Goal: Find specific page/section: Find specific page/section

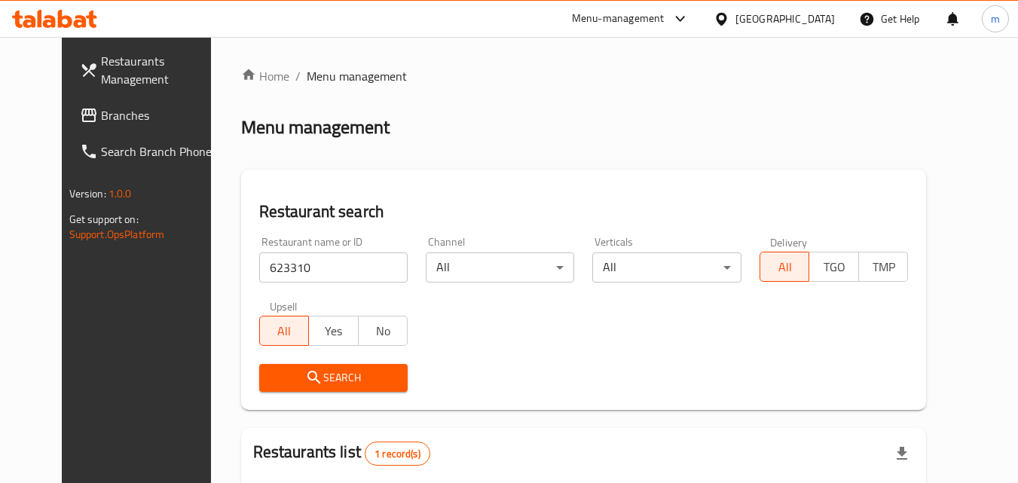
scroll to position [176, 0]
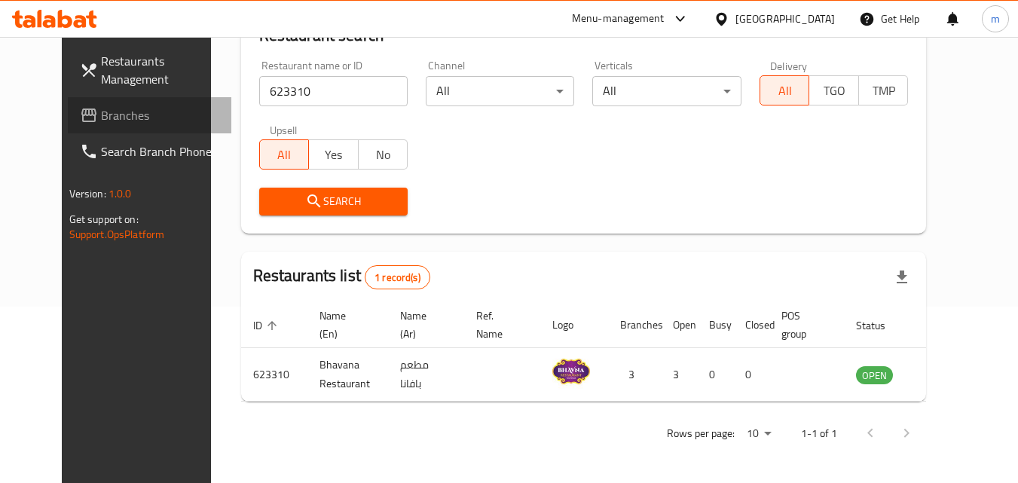
click at [101, 111] on span "Branches" at bounding box center [160, 115] width 119 height 18
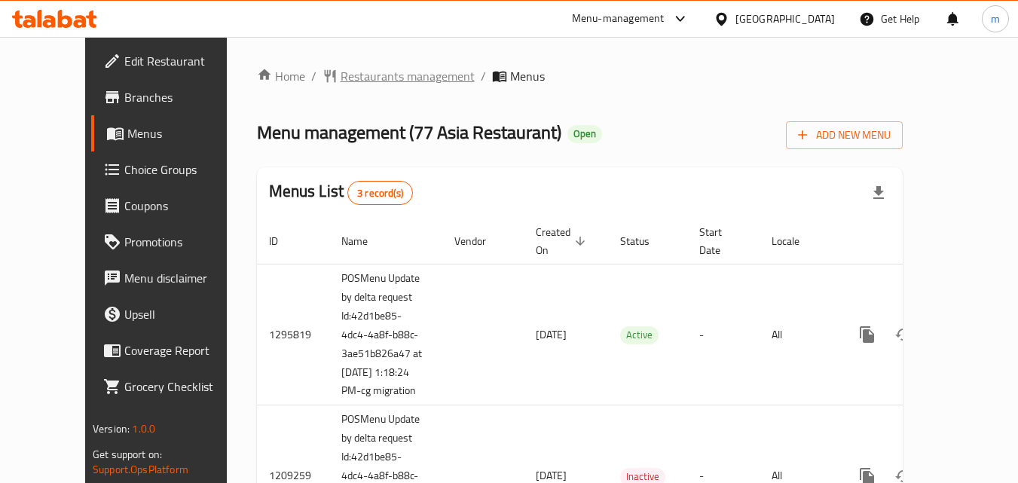
click at [341, 81] on span "Restaurants management" at bounding box center [408, 76] width 134 height 18
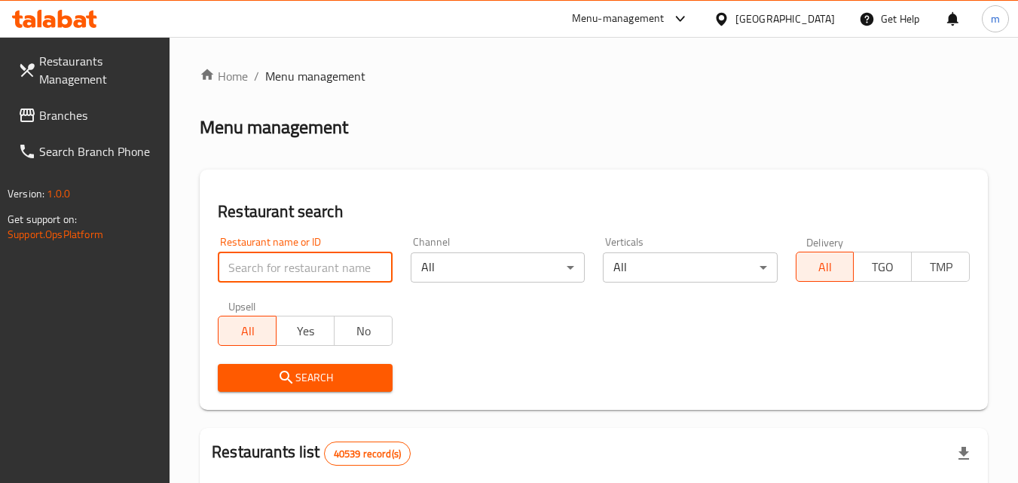
click at [271, 266] on input "search" at bounding box center [305, 267] width 174 height 30
paste input "664075"
type input "664075"
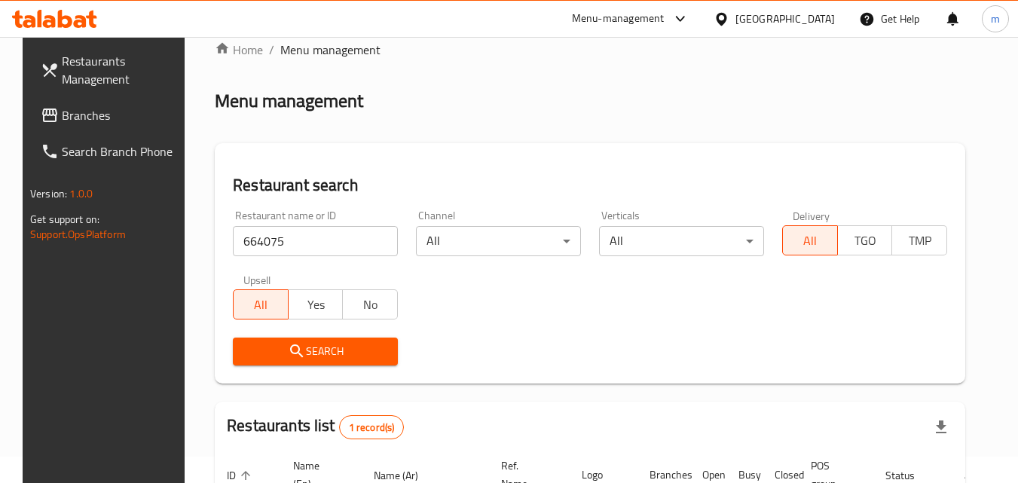
scroll to position [26, 0]
click at [62, 112] on span "Branches" at bounding box center [121, 115] width 119 height 18
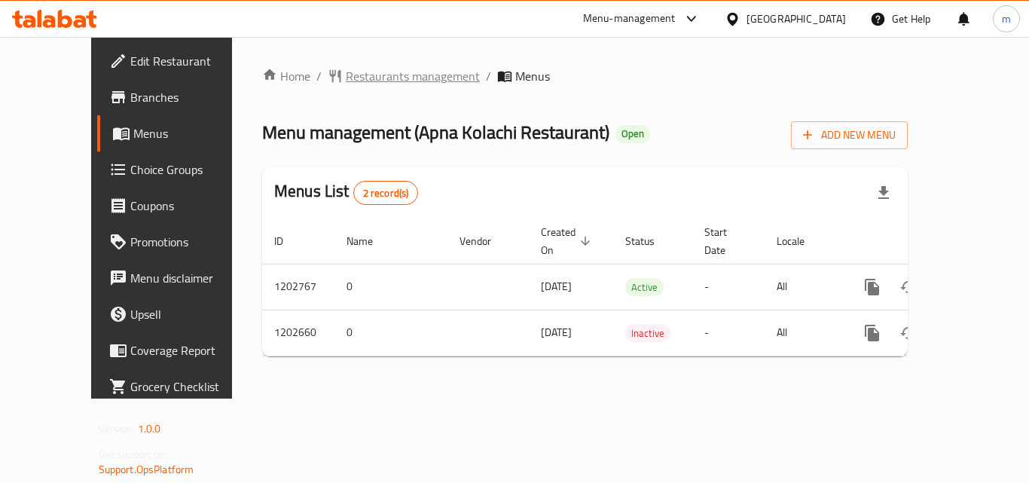
click at [346, 75] on span "Restaurants management" at bounding box center [413, 76] width 134 height 18
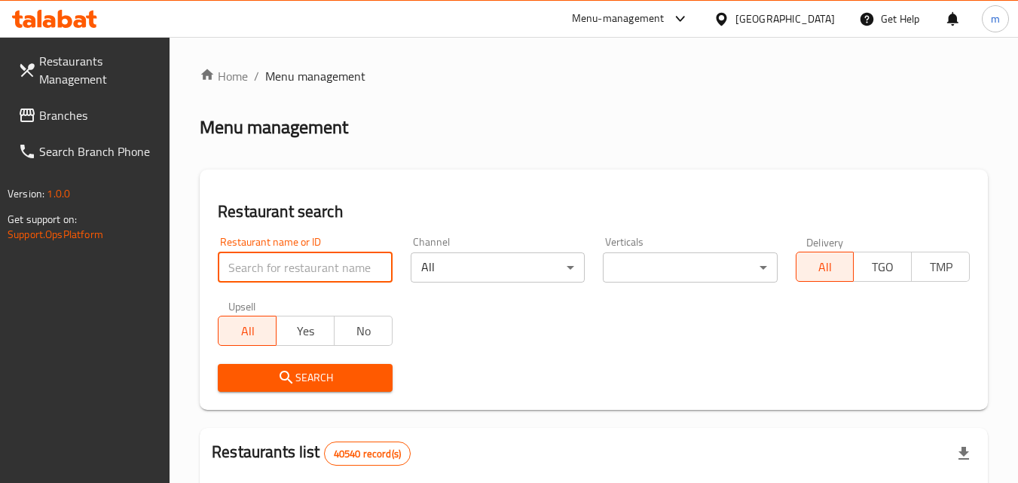
click at [286, 265] on input "search" at bounding box center [305, 267] width 174 height 30
paste input "669295"
type input "669295"
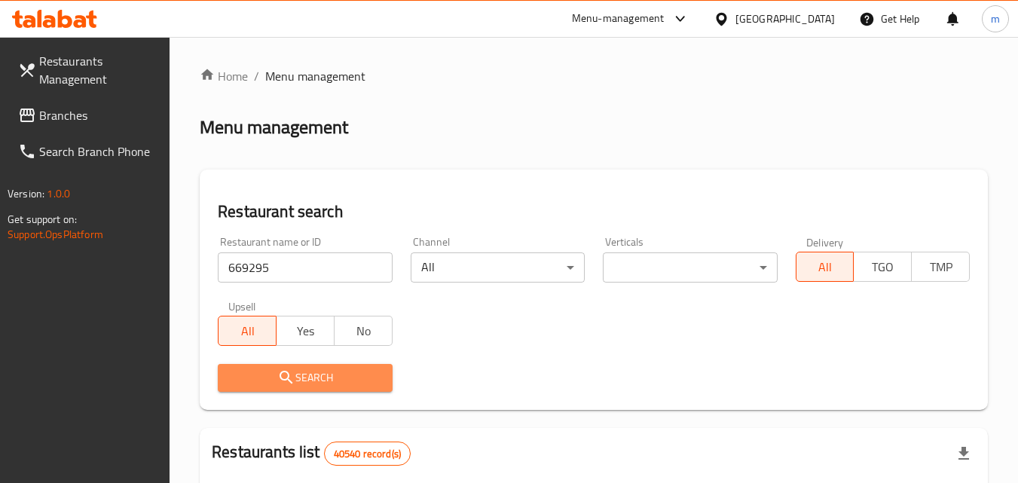
click at [313, 380] on span "Search" at bounding box center [305, 377] width 150 height 19
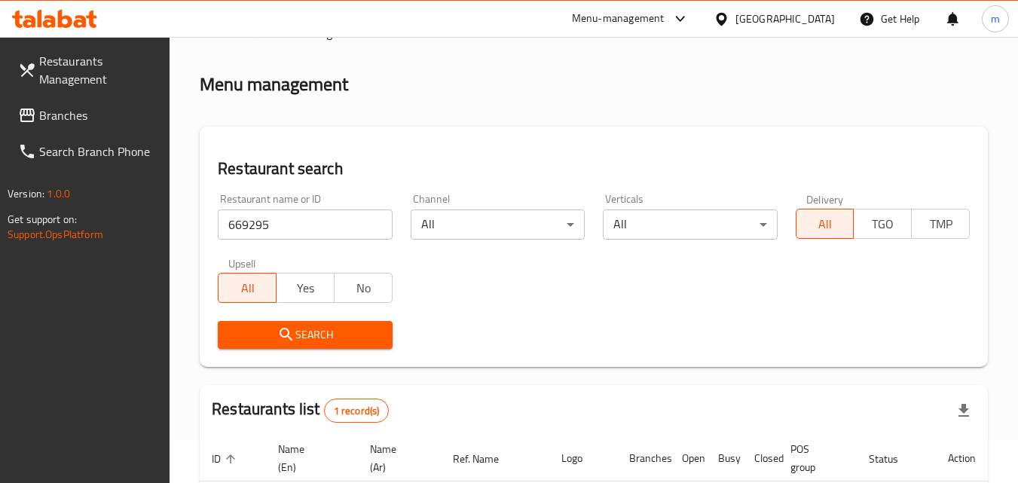
scroll to position [38, 0]
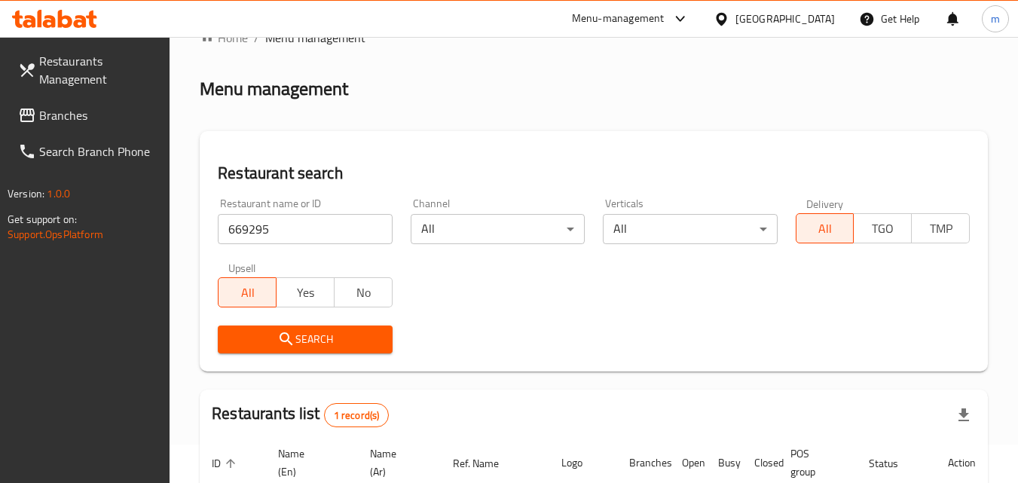
click at [66, 112] on span "Branches" at bounding box center [98, 115] width 119 height 18
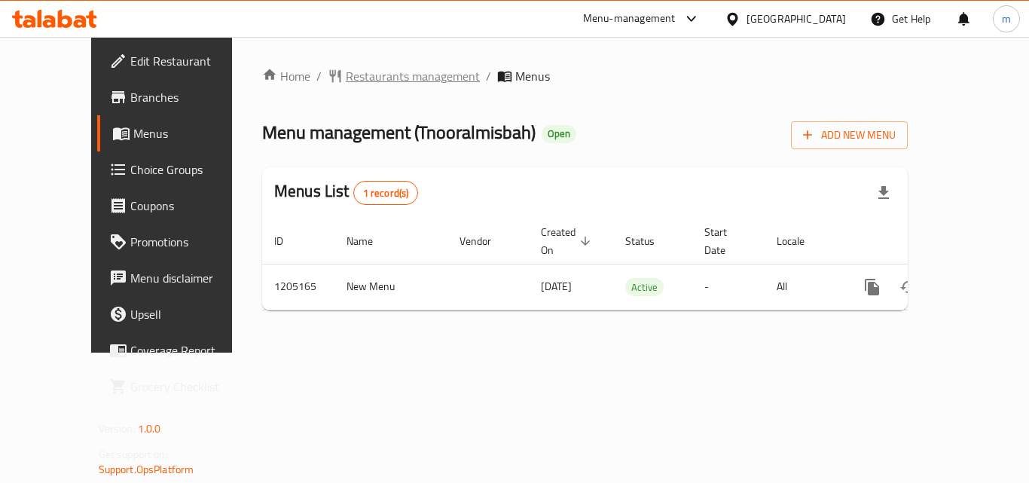
click at [346, 77] on span "Restaurants management" at bounding box center [413, 76] width 134 height 18
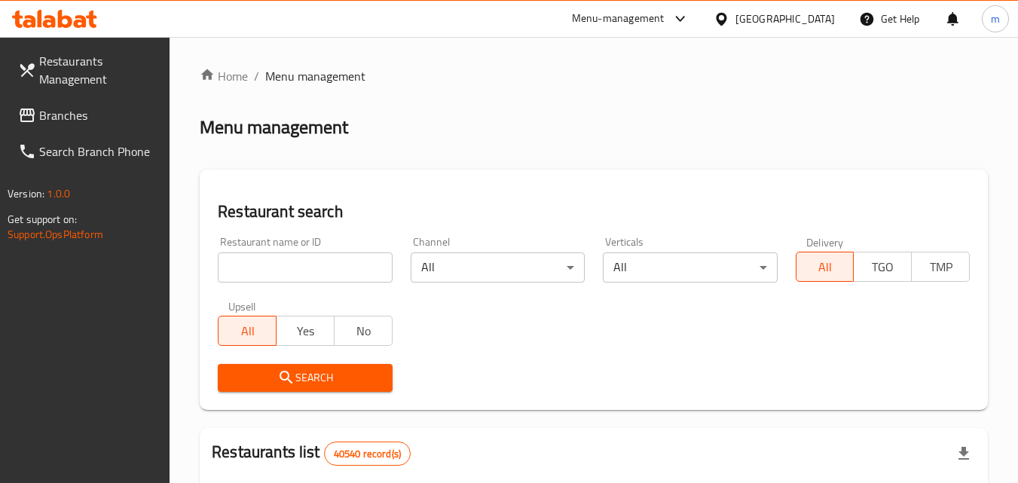
click at [293, 249] on div "Restaurant name or ID Restaurant name or ID" at bounding box center [305, 260] width 174 height 46
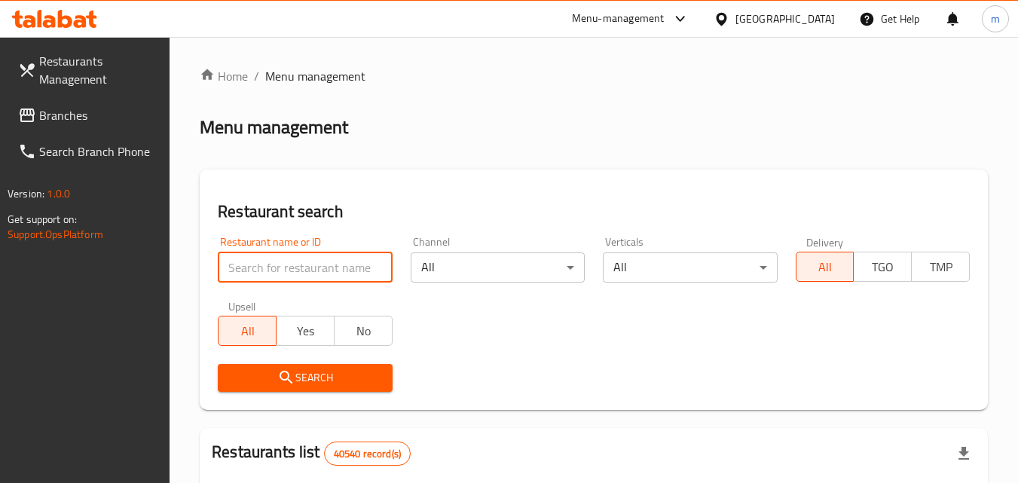
click at [289, 273] on input "search" at bounding box center [305, 267] width 174 height 30
paste input "670058"
type input "670058"
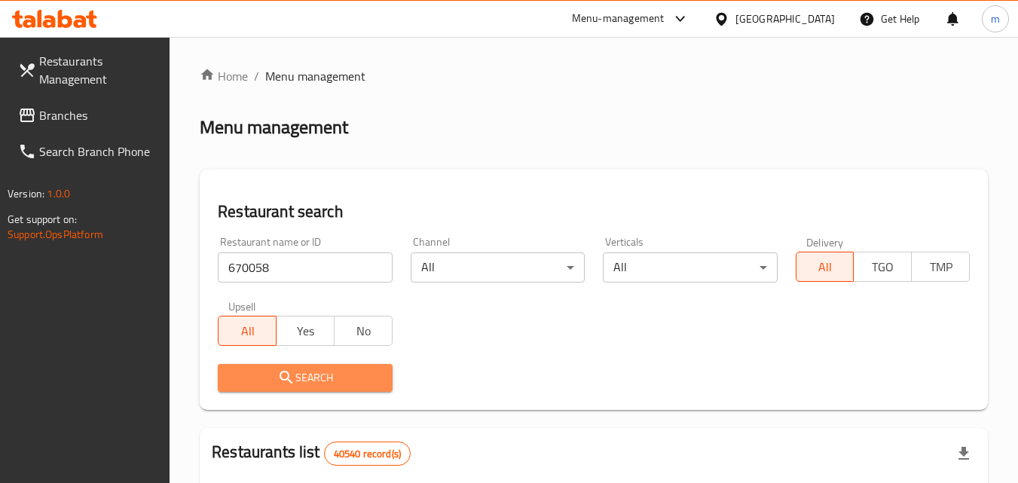
click at [299, 372] on span "Search" at bounding box center [305, 377] width 150 height 19
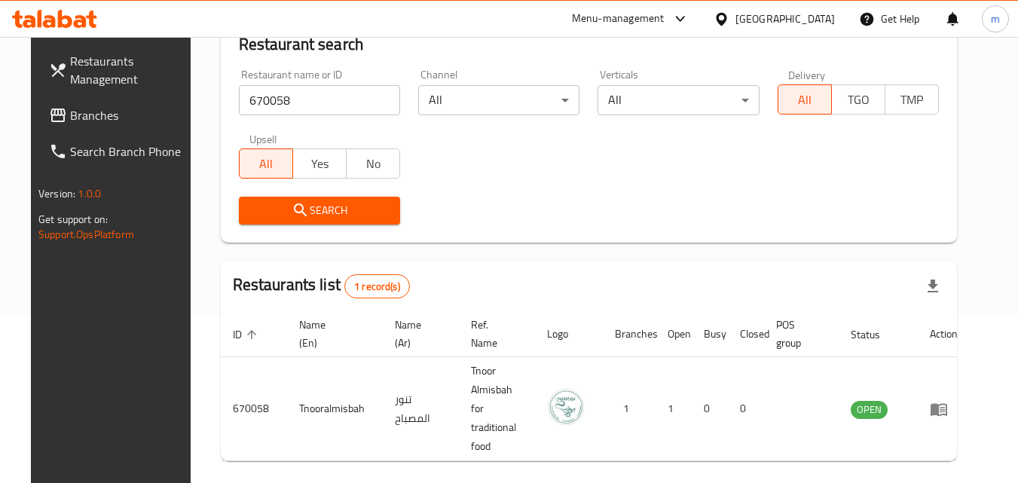
scroll to position [189, 0]
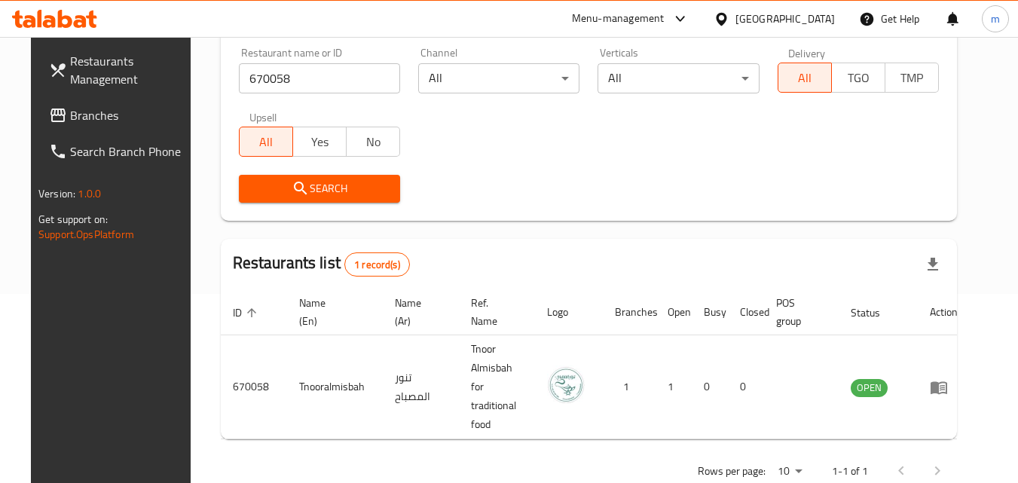
click at [70, 121] on span "Branches" at bounding box center [129, 115] width 119 height 18
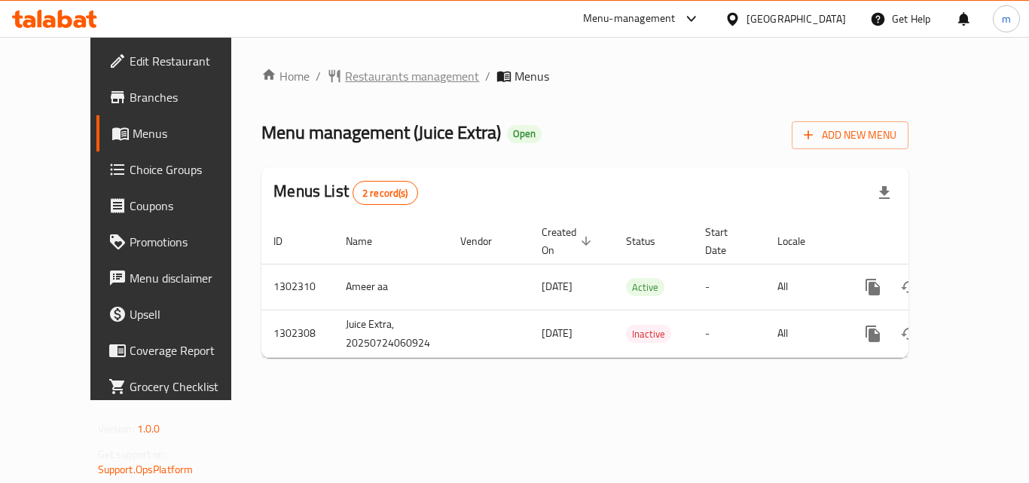
click at [364, 69] on span "Restaurants management" at bounding box center [412, 76] width 134 height 18
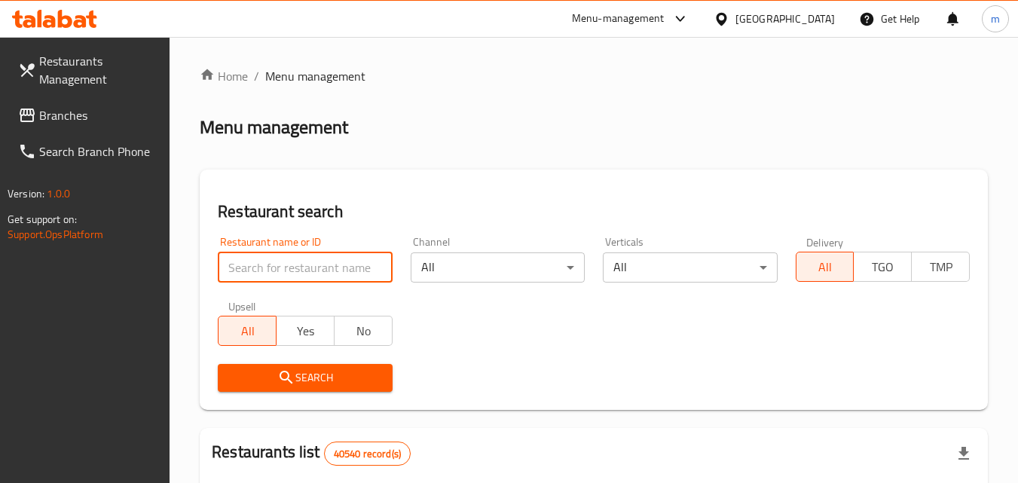
click at [285, 270] on input "search" at bounding box center [305, 267] width 174 height 30
paste input "702378"
type input "702378"
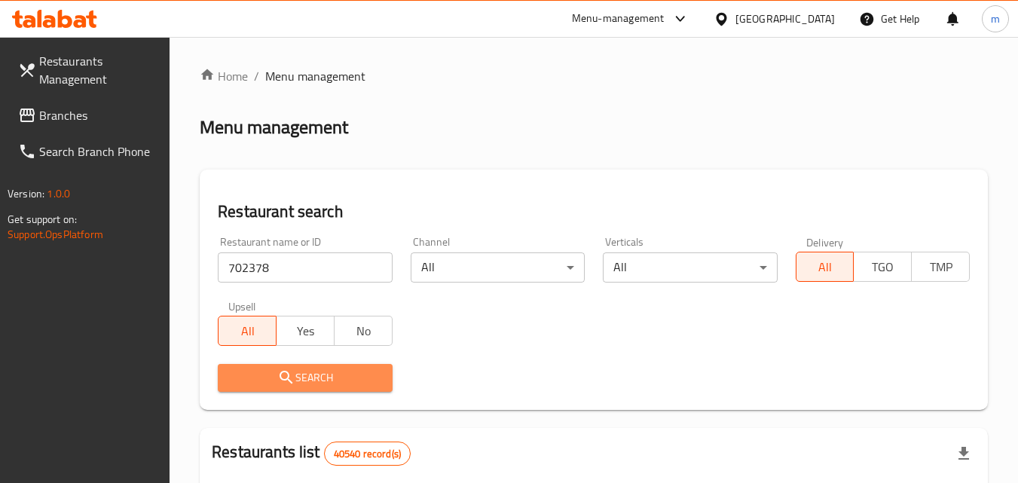
click at [283, 371] on icon "submit" at bounding box center [285, 377] width 13 height 13
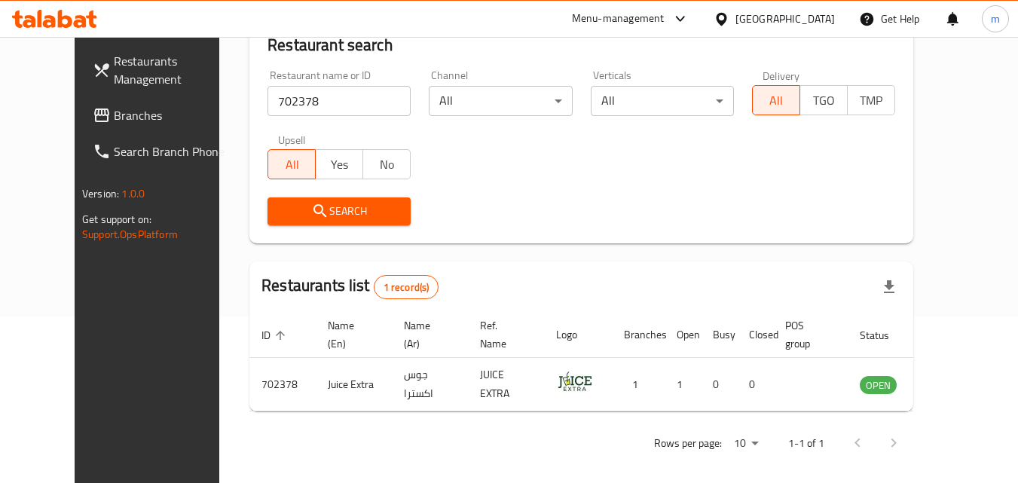
scroll to position [101, 0]
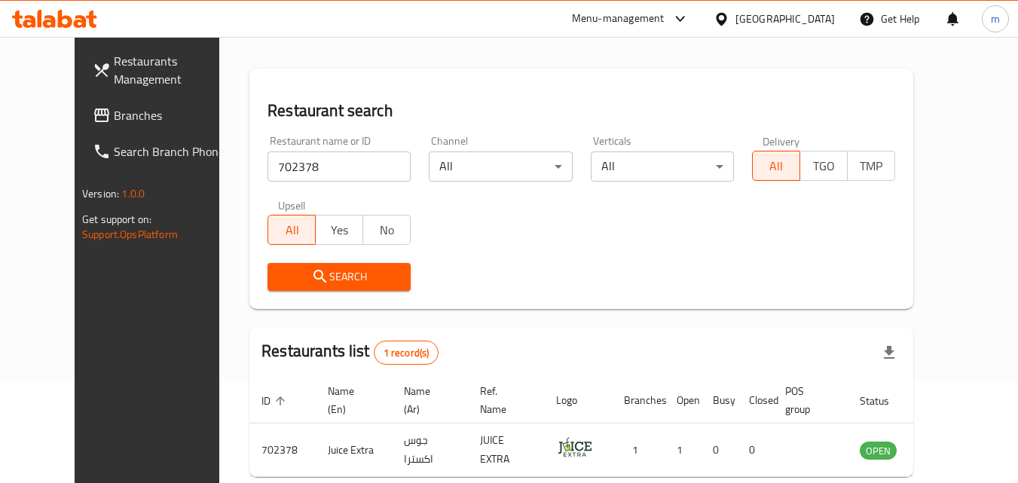
click at [114, 110] on span "Branches" at bounding box center [173, 115] width 119 height 18
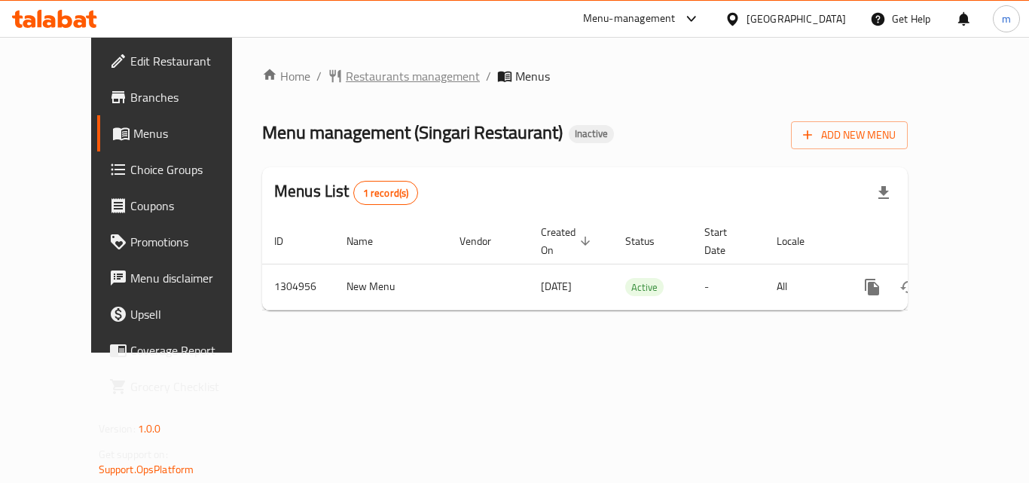
click at [346, 68] on span "Restaurants management" at bounding box center [413, 76] width 134 height 18
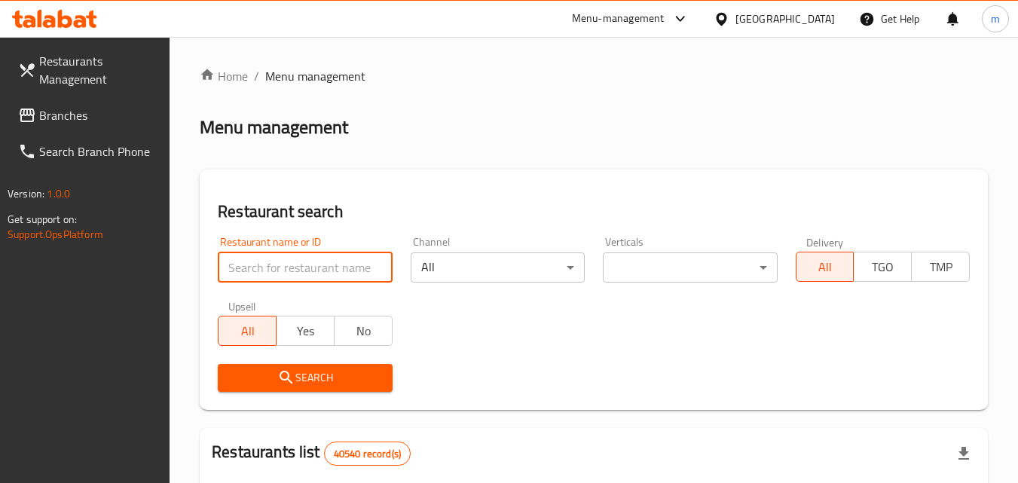
click at [276, 261] on input "search" at bounding box center [305, 267] width 174 height 30
paste input "703461"
type input "703461"
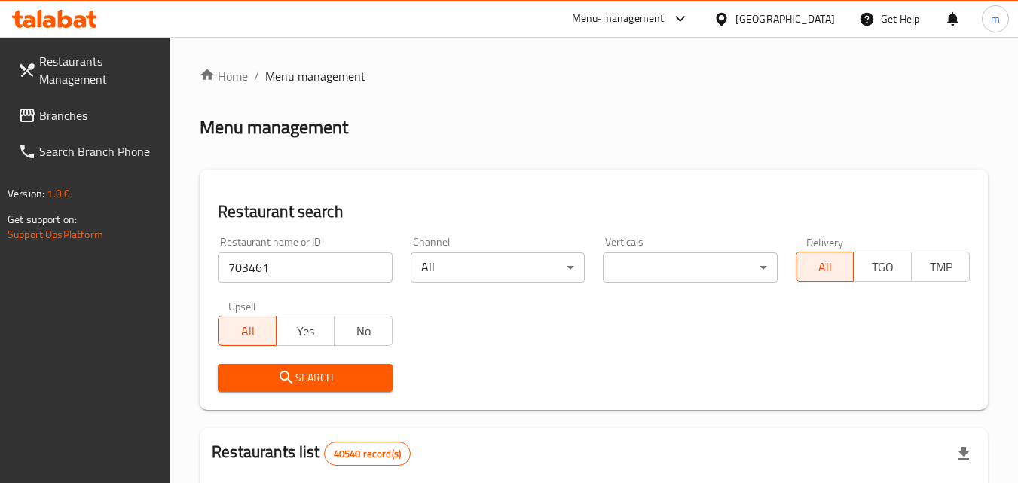
click at [289, 377] on icon "submit" at bounding box center [285, 377] width 13 height 13
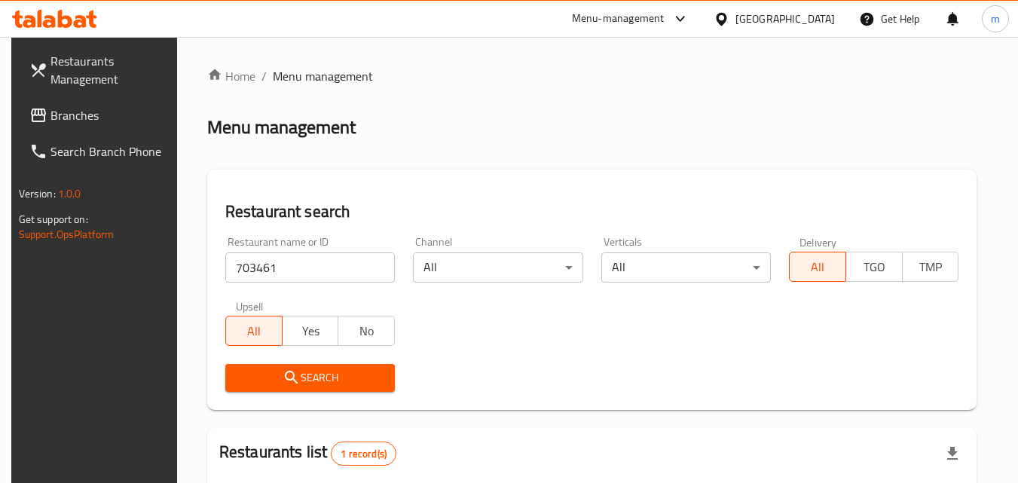
click at [64, 119] on span "Branches" at bounding box center [109, 115] width 119 height 18
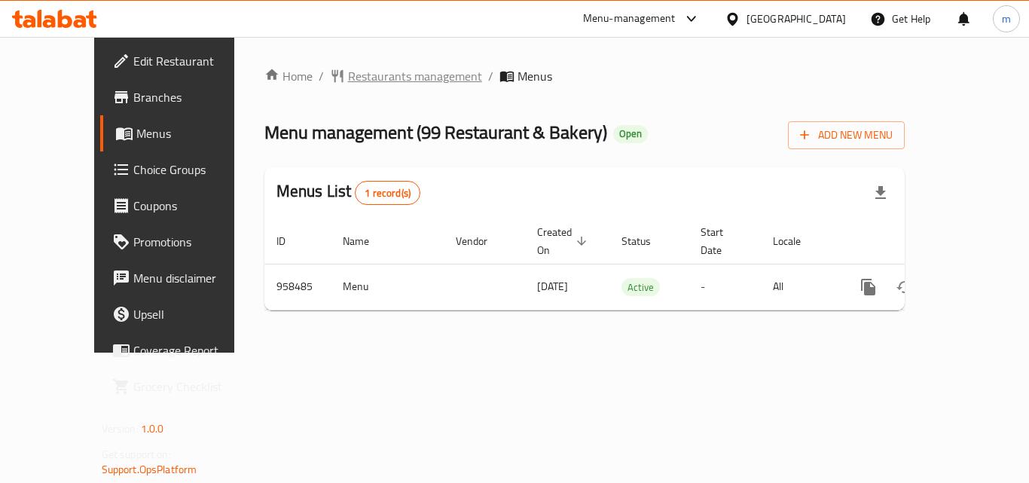
click at [348, 79] on span "Restaurants management" at bounding box center [415, 76] width 134 height 18
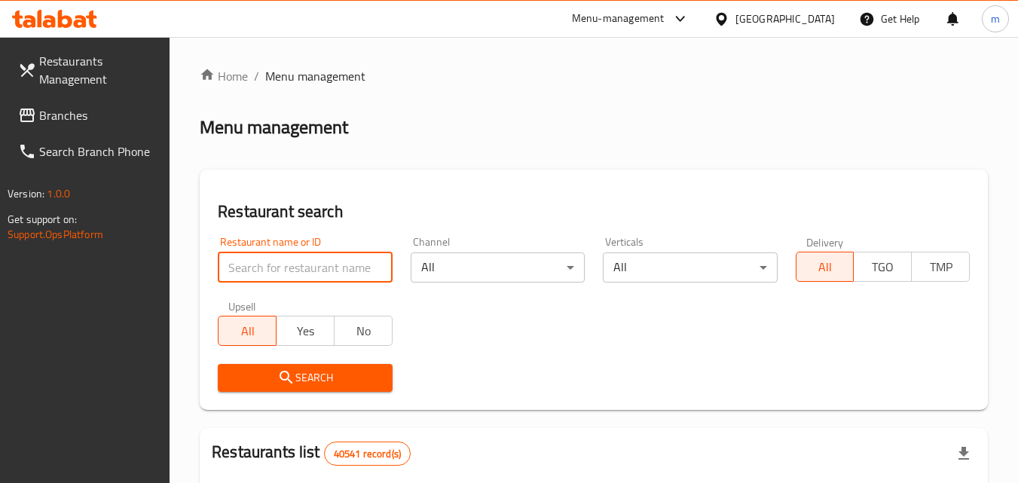
click at [274, 264] on input "search" at bounding box center [305, 267] width 174 height 30
paste input "659638"
type input "659638"
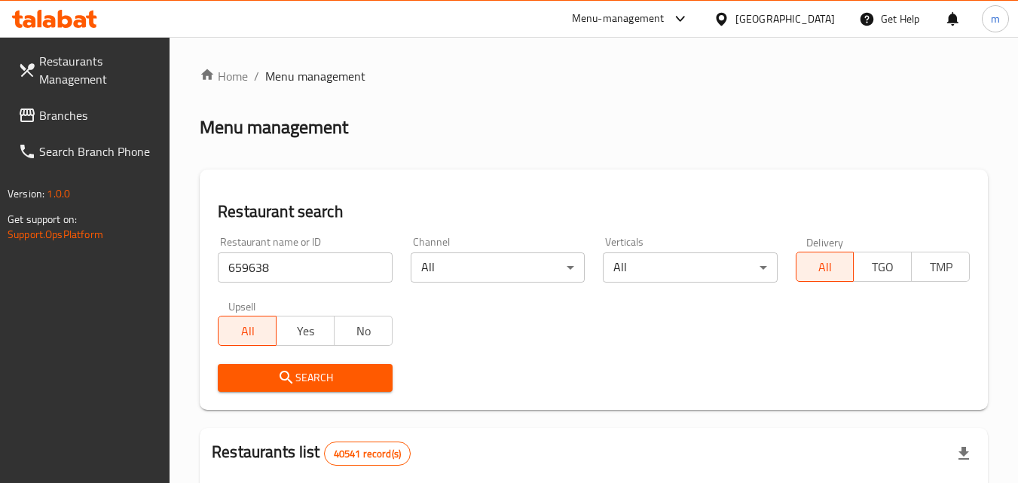
click at [319, 378] on span "Search" at bounding box center [305, 377] width 150 height 19
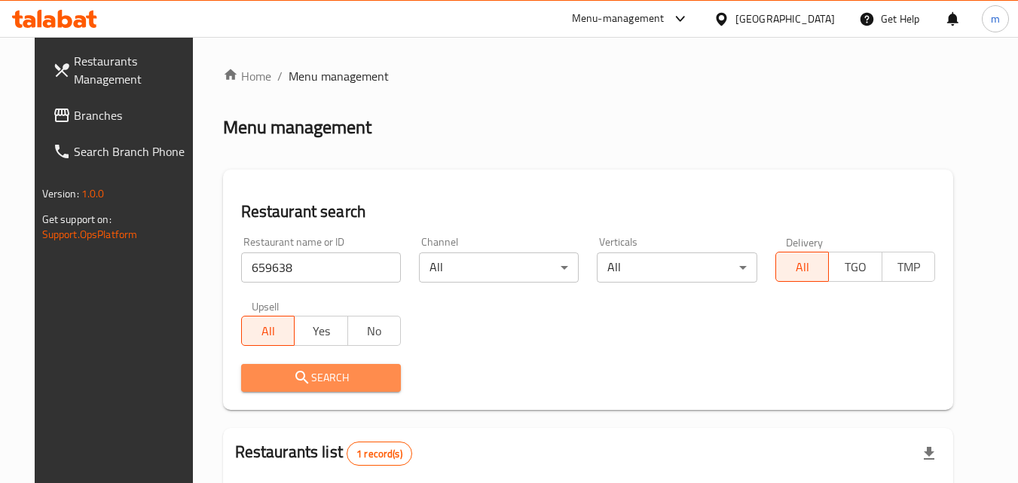
click at [319, 378] on span "Search" at bounding box center [321, 377] width 136 height 19
click at [54, 115] on icon at bounding box center [61, 115] width 15 height 14
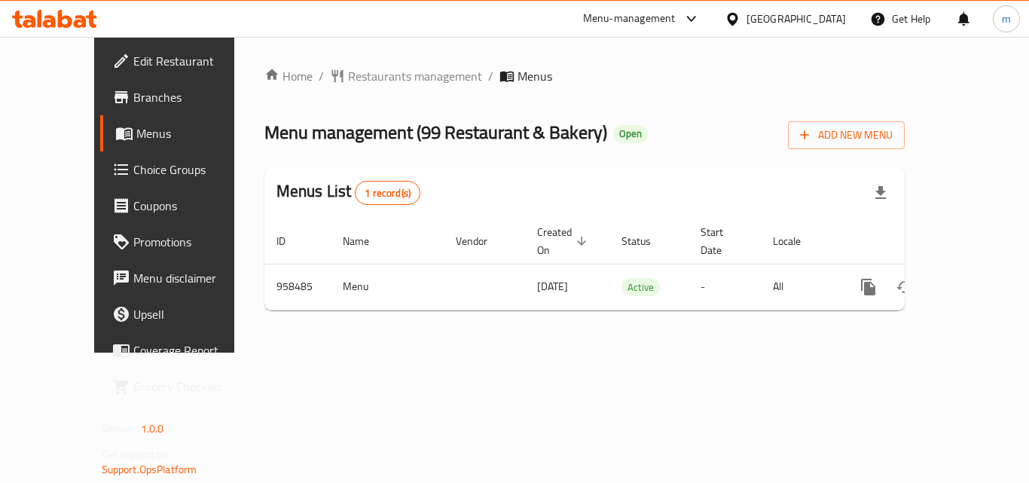
click at [133, 98] on span "Branches" at bounding box center [193, 97] width 121 height 18
click at [350, 80] on span "Restaurants management" at bounding box center [415, 76] width 134 height 18
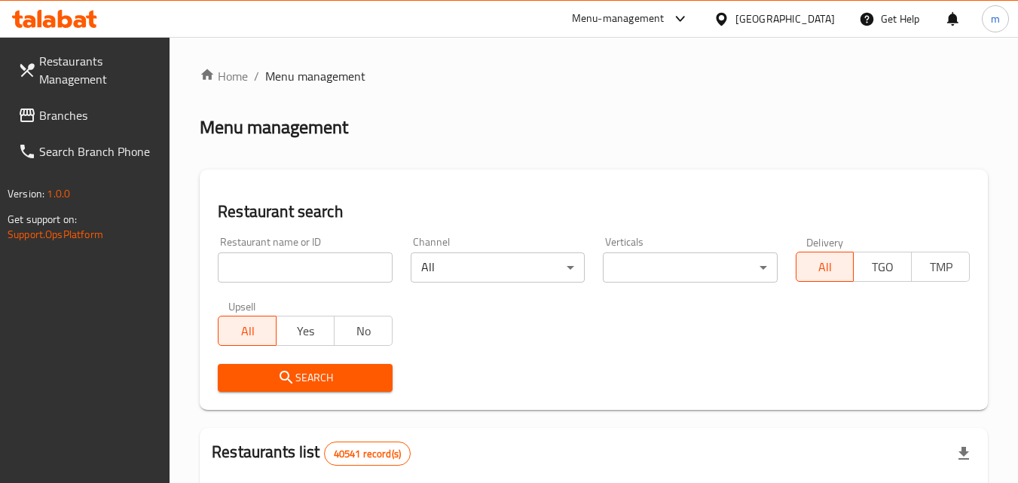
click at [289, 279] on input "search" at bounding box center [305, 267] width 174 height 30
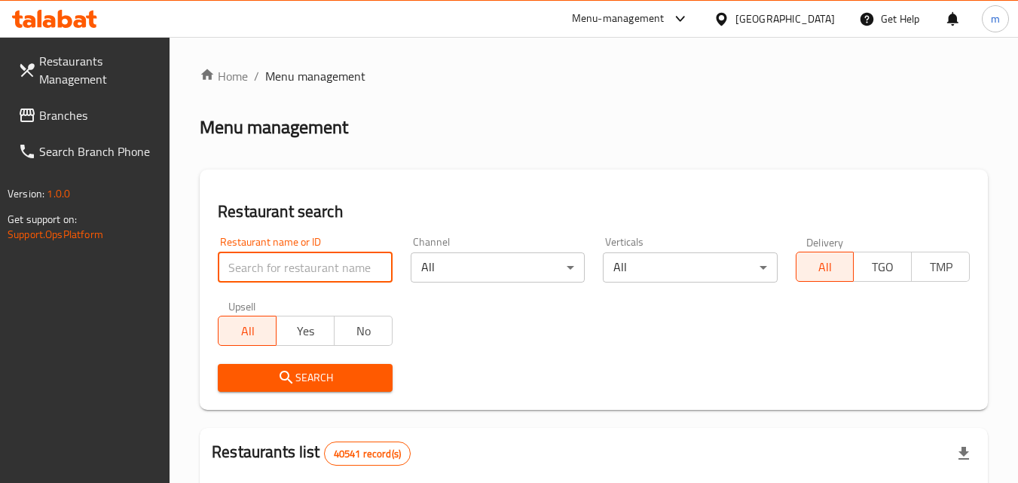
paste input "659638"
type input "659638"
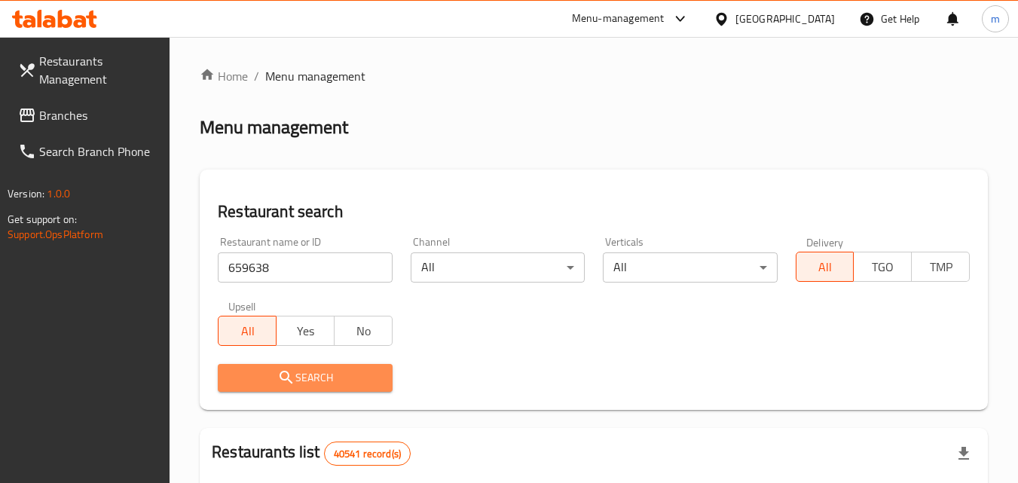
click at [272, 383] on span "Search" at bounding box center [305, 377] width 150 height 19
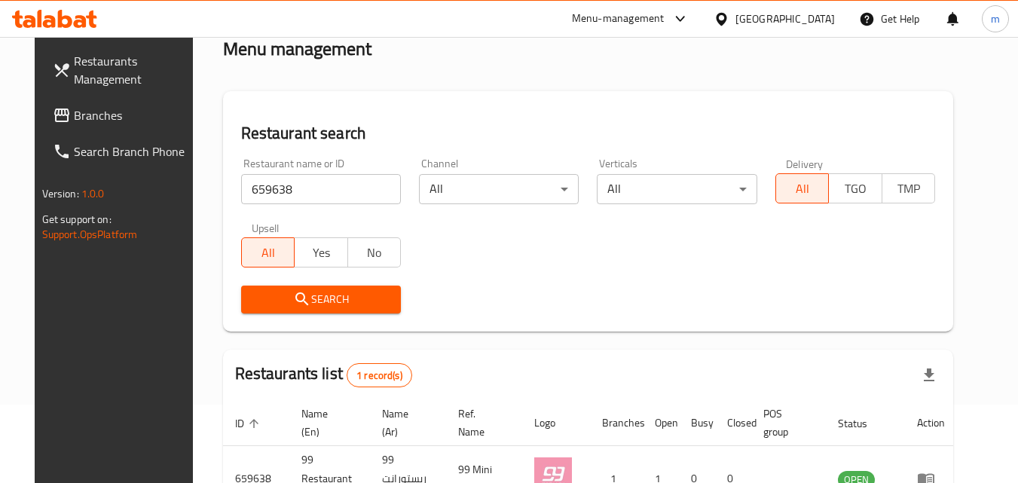
scroll to position [176, 0]
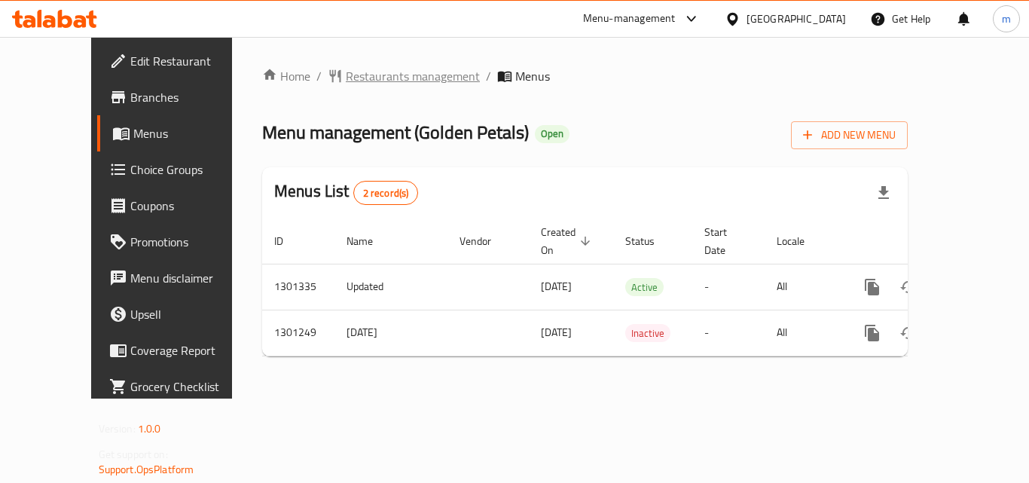
click at [346, 78] on span "Restaurants management" at bounding box center [413, 76] width 134 height 18
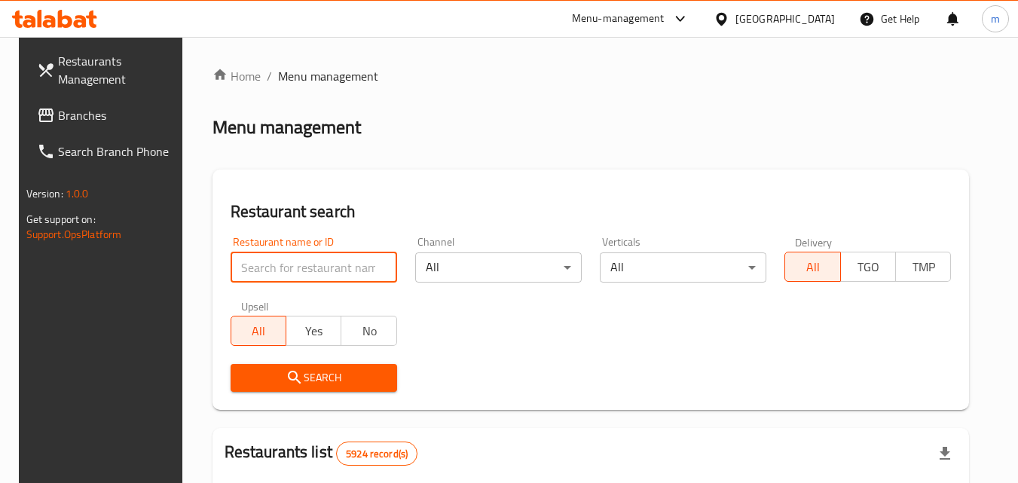
click at [298, 275] on input "search" at bounding box center [314, 267] width 166 height 30
paste input "701874"
type input "701874"
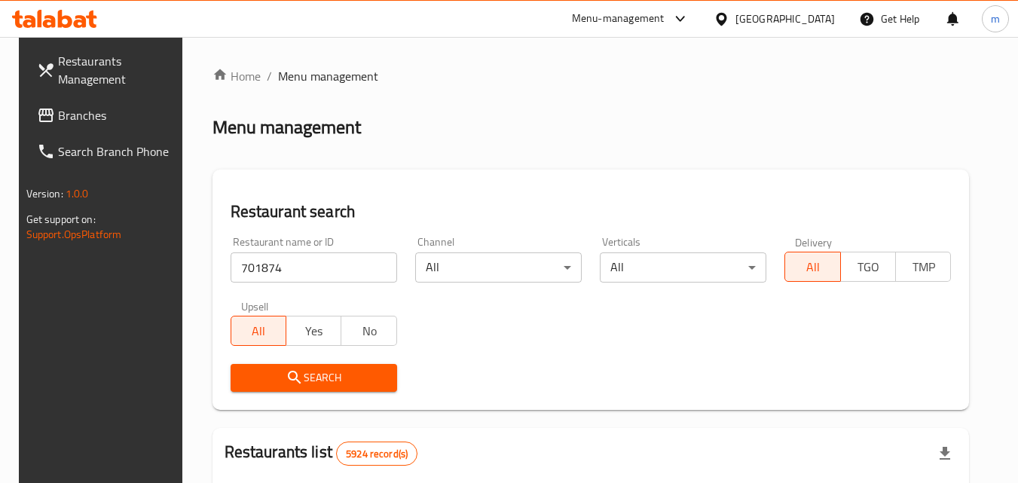
click at [302, 380] on span "Search" at bounding box center [314, 377] width 142 height 19
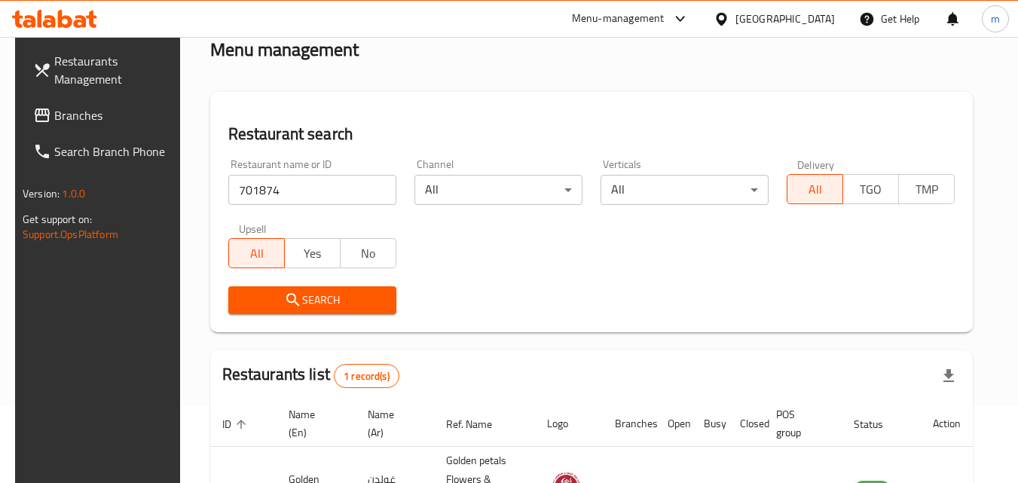
scroll to position [189, 0]
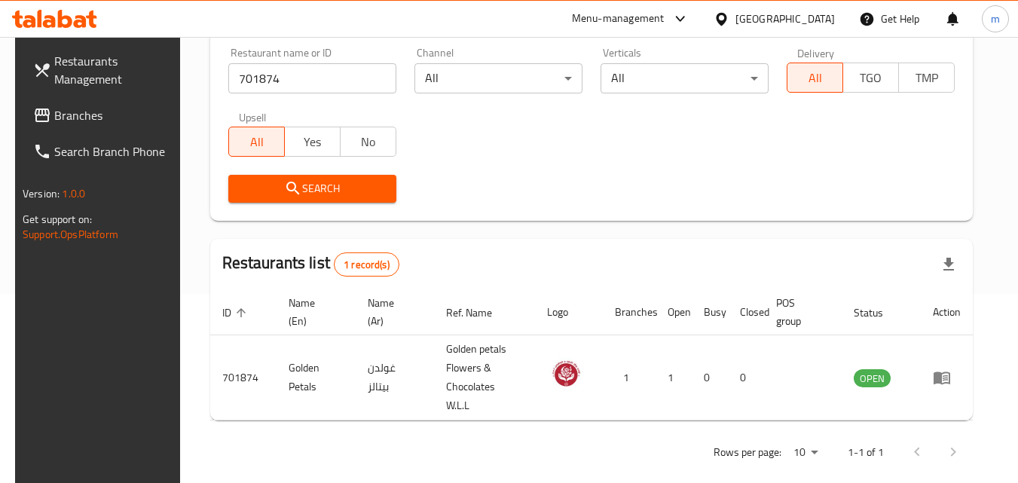
click at [729, 21] on icon at bounding box center [721, 19] width 16 height 16
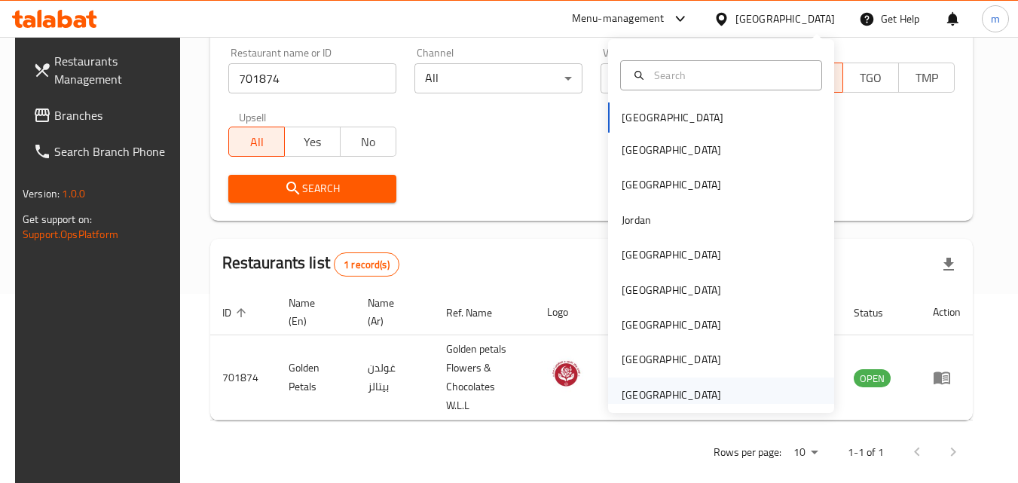
click at [664, 397] on div "[GEOGRAPHIC_DATA]" at bounding box center [671, 394] width 99 height 17
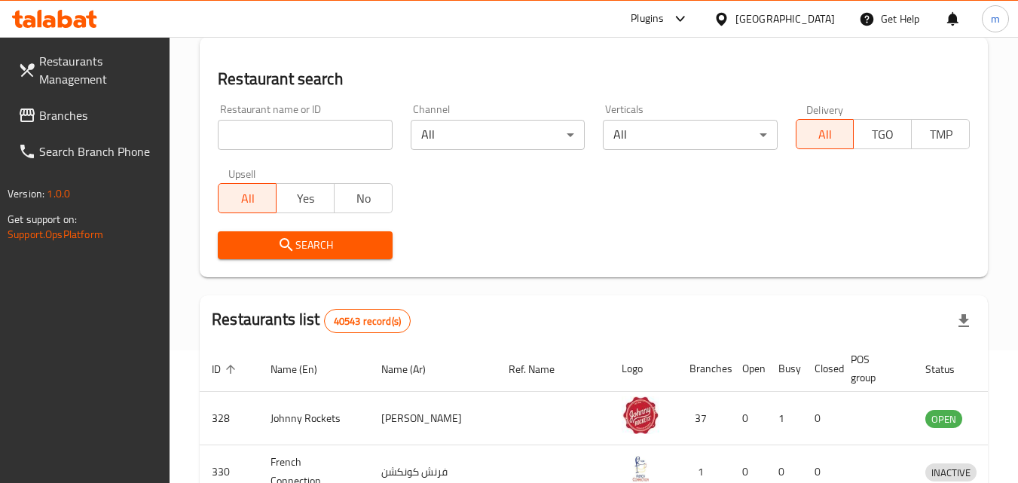
scroll to position [189, 0]
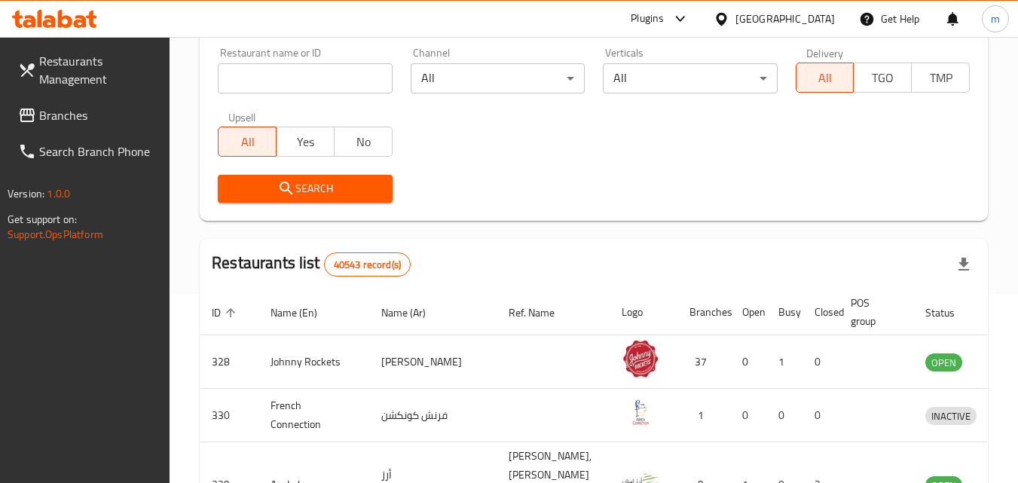
click at [57, 122] on span "Branches" at bounding box center [98, 115] width 119 height 18
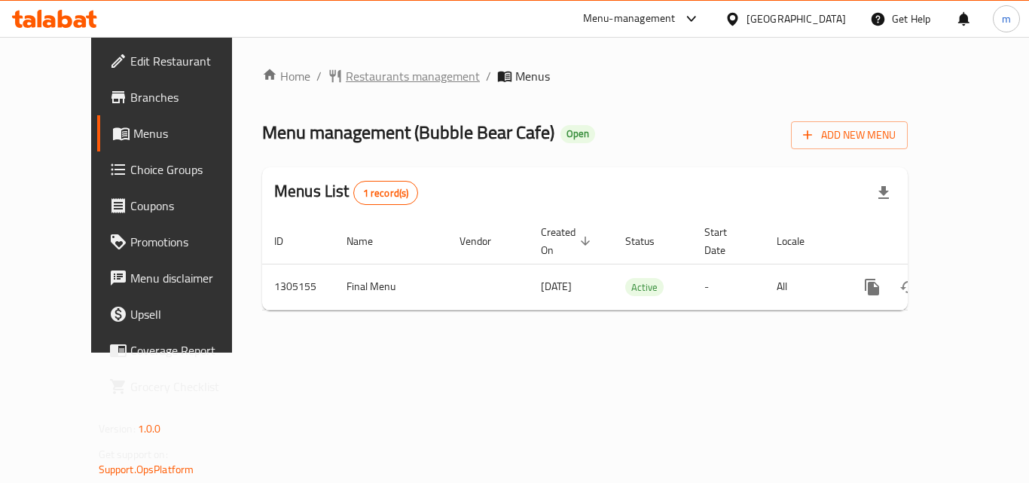
click at [356, 74] on span "Restaurants management" at bounding box center [413, 76] width 134 height 18
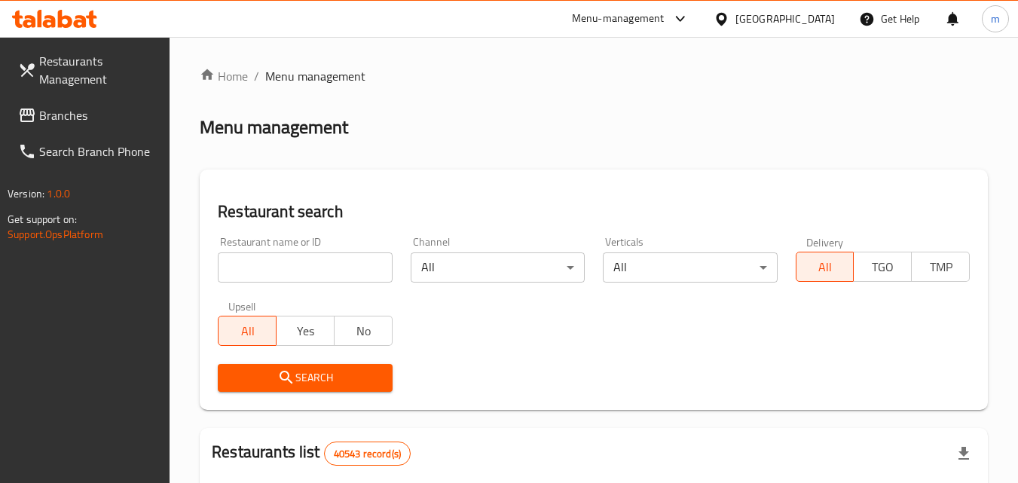
click at [276, 270] on input "search" at bounding box center [305, 267] width 174 height 30
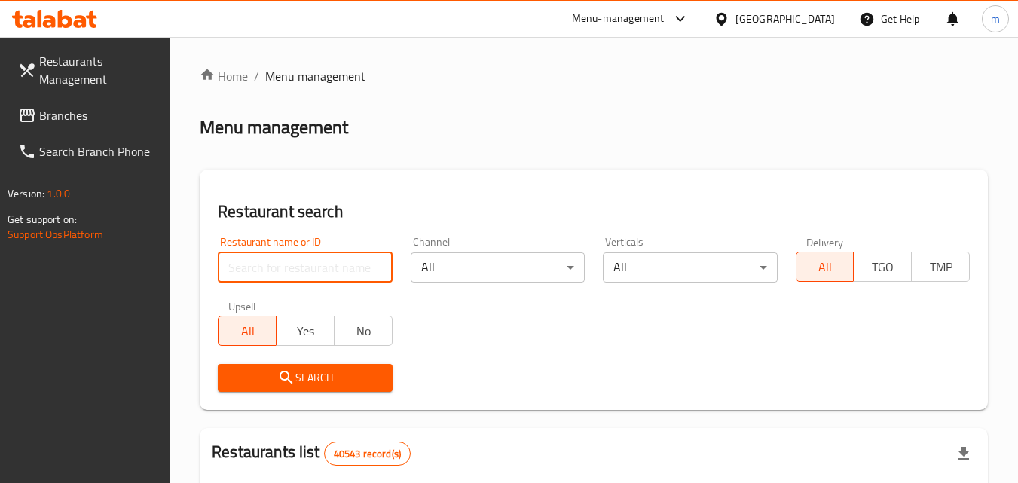
paste input "703485"
type input "703485"
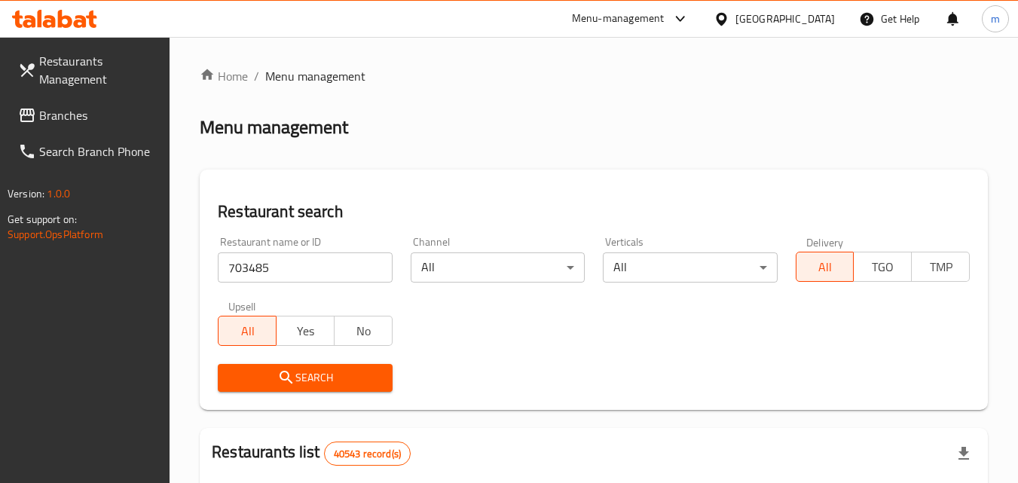
click at [298, 368] on span "Search" at bounding box center [305, 377] width 150 height 19
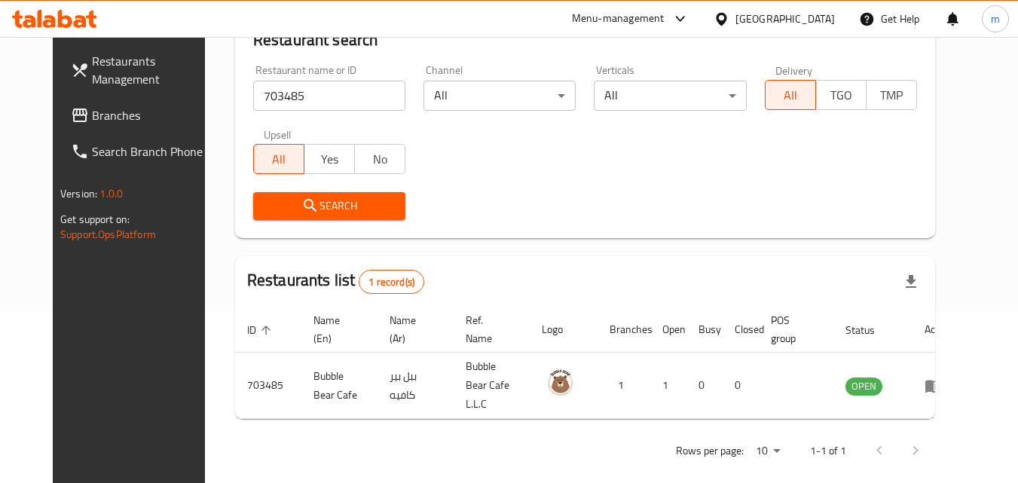
scroll to position [176, 0]
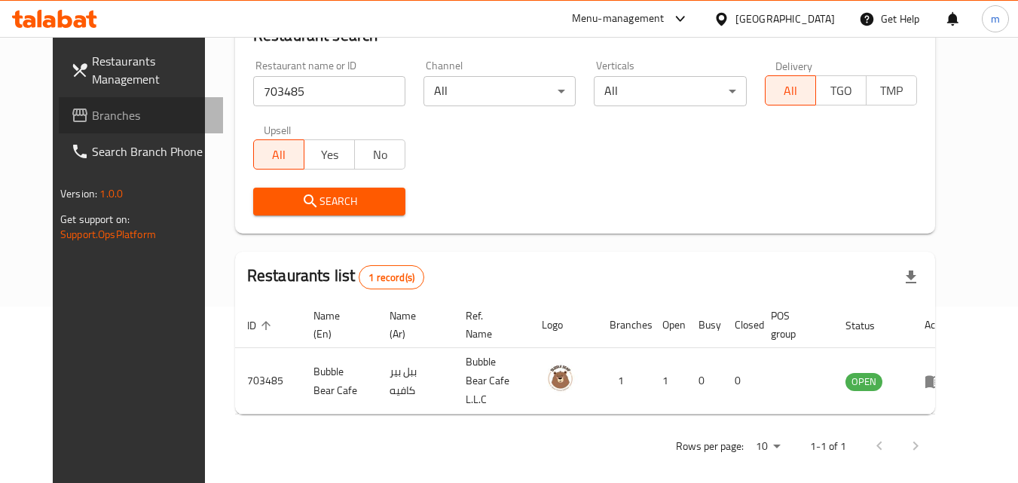
click at [92, 106] on span "Branches" at bounding box center [151, 115] width 119 height 18
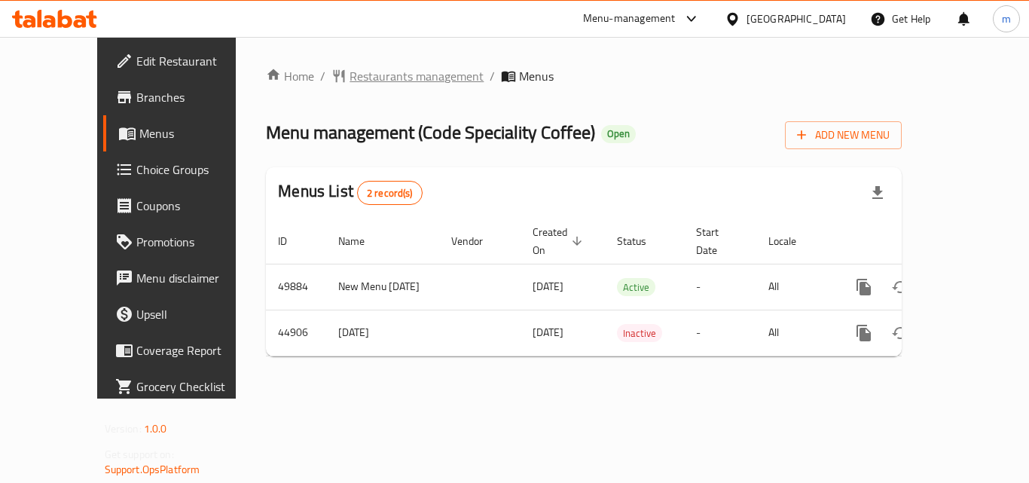
click at [350, 69] on span "Restaurants management" at bounding box center [417, 76] width 134 height 18
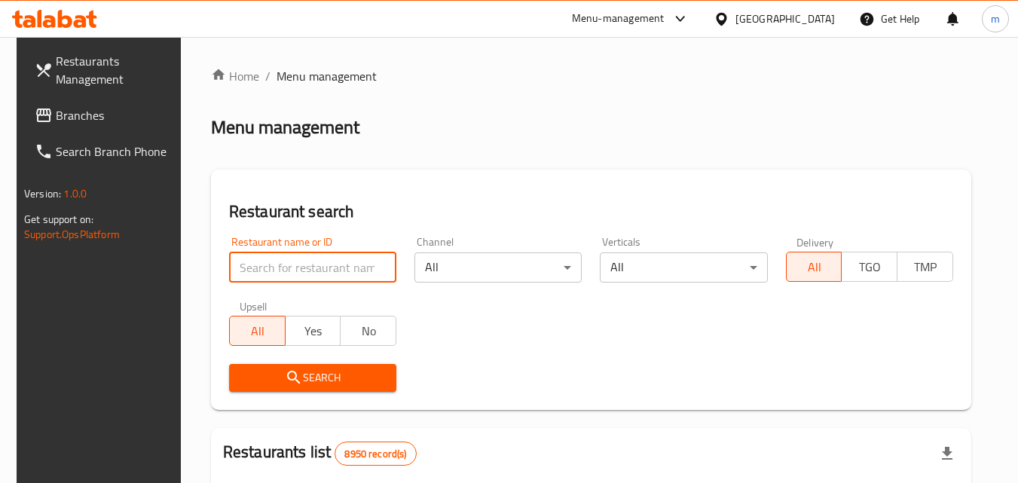
click at [299, 264] on input "search" at bounding box center [312, 267] width 167 height 30
paste input "41126"
type input "41126"
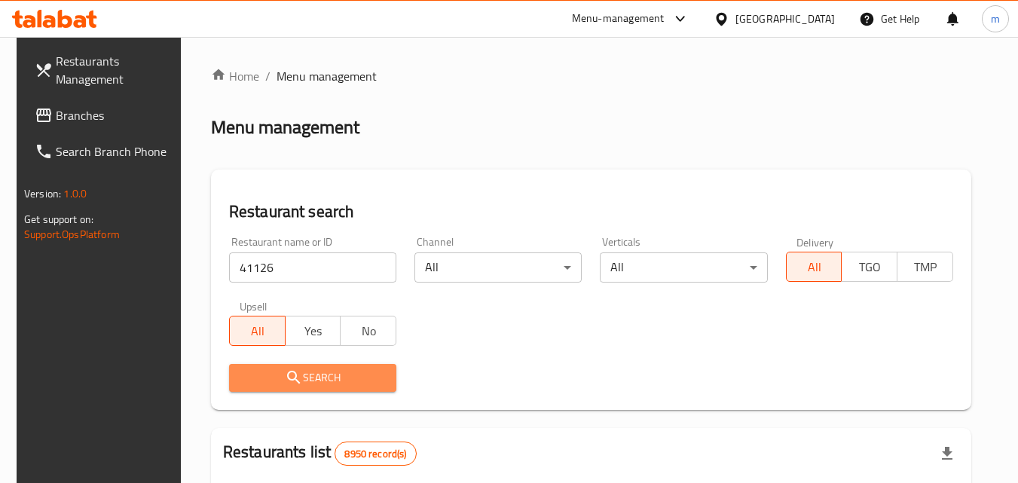
click at [326, 387] on button "Search" at bounding box center [312, 378] width 167 height 28
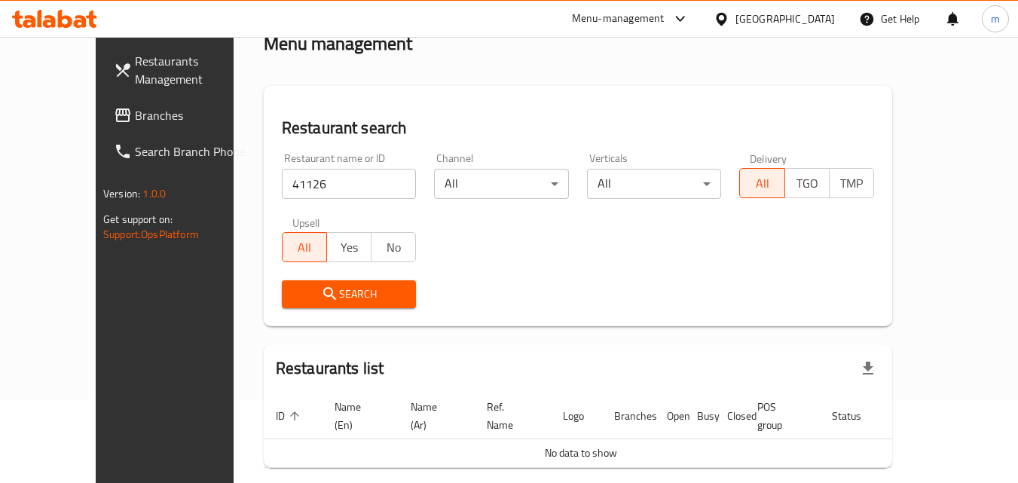
scroll to position [57, 0]
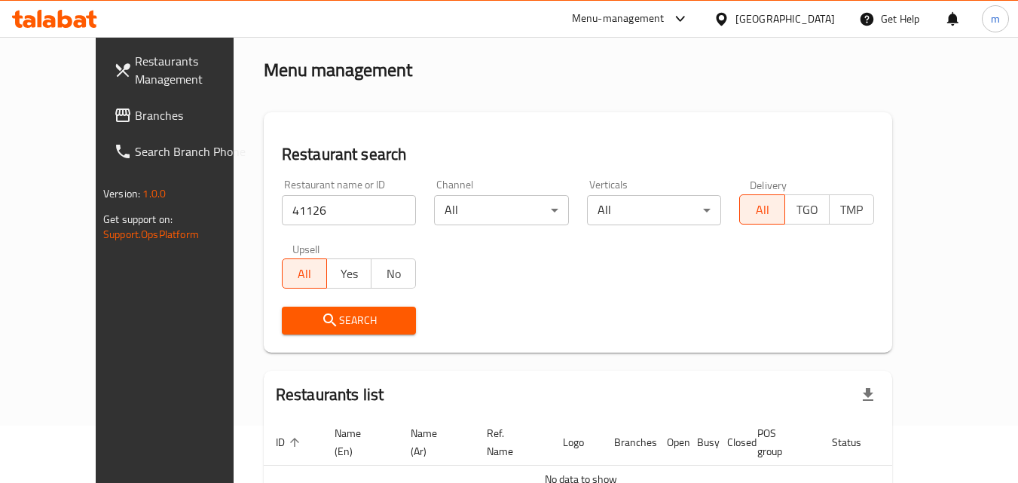
click at [294, 323] on span "Search" at bounding box center [349, 320] width 111 height 19
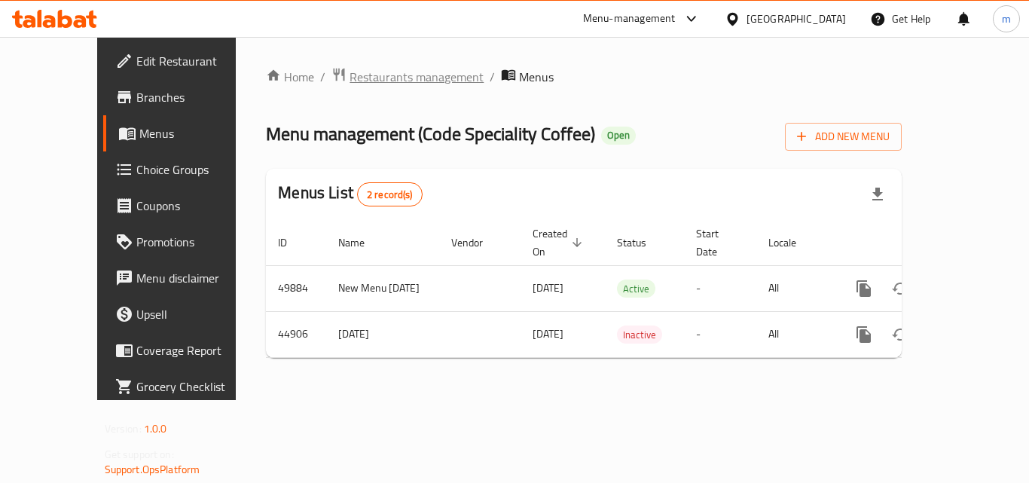
click at [384, 75] on span "Restaurants management" at bounding box center [417, 77] width 134 height 18
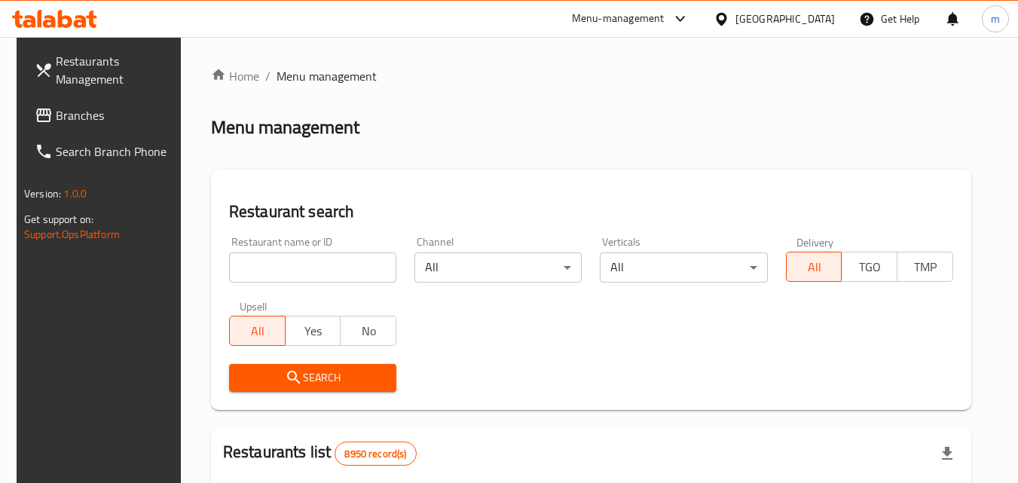
click at [333, 270] on input "search" at bounding box center [312, 267] width 167 height 30
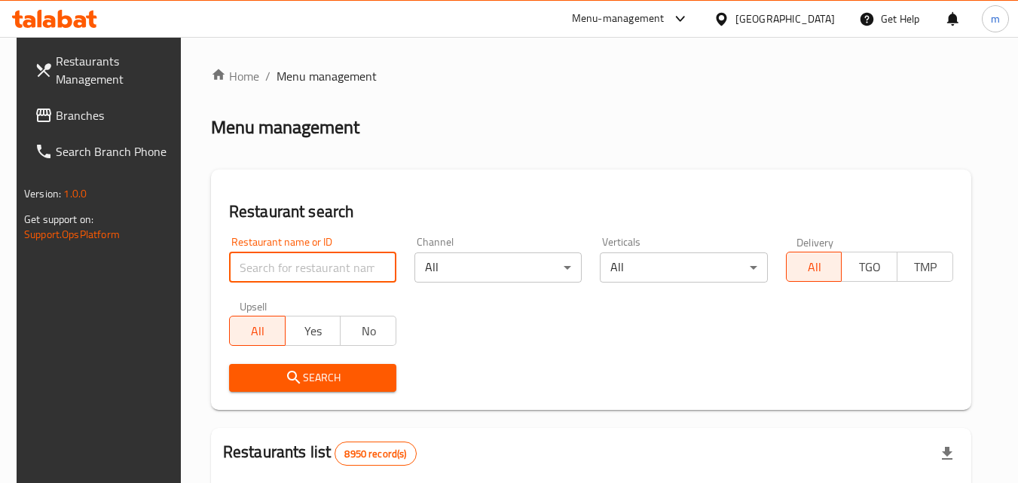
paste input "23147"
type input "23147"
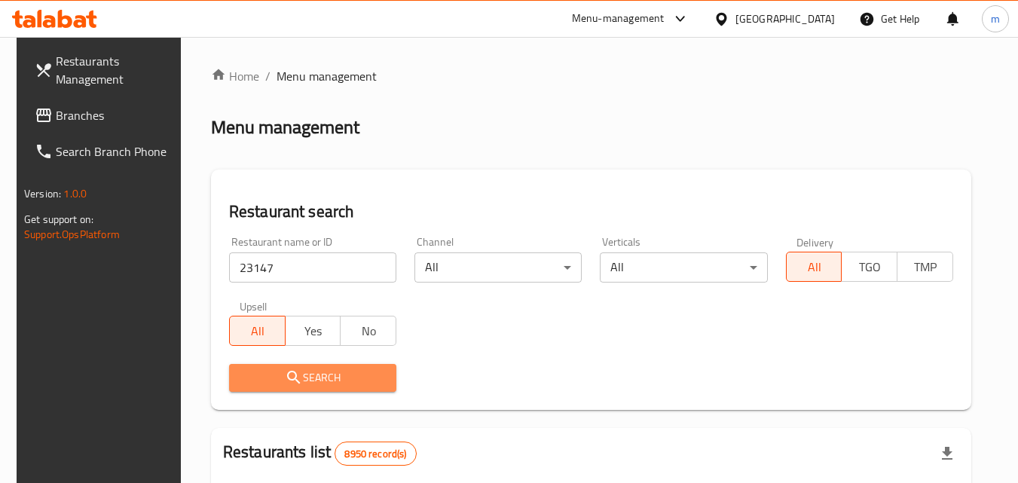
click at [334, 371] on span "Search" at bounding box center [312, 377] width 143 height 19
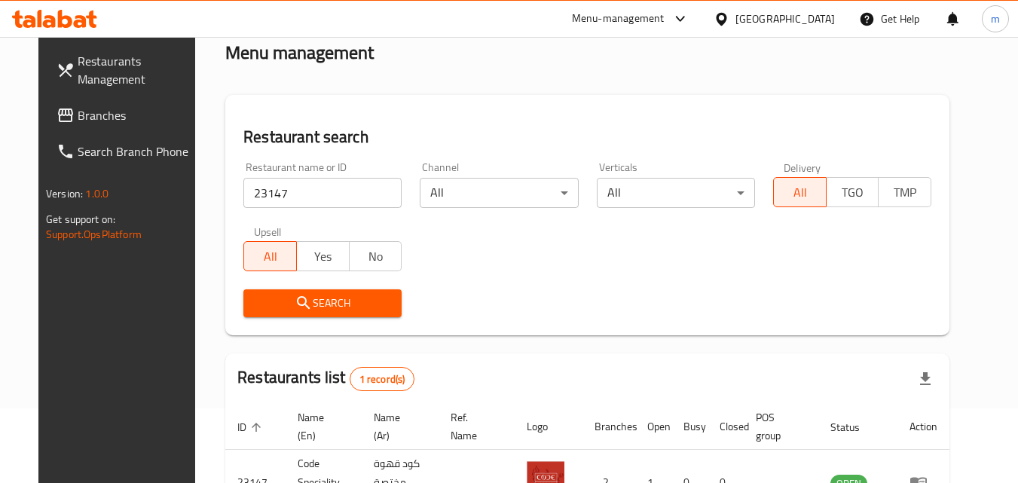
scroll to position [176, 0]
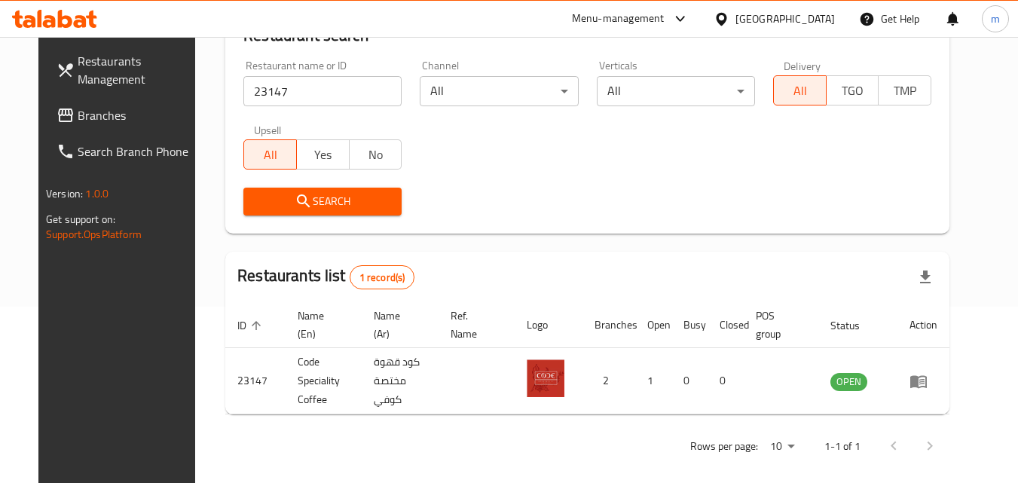
click at [735, 22] on div at bounding box center [724, 19] width 22 height 17
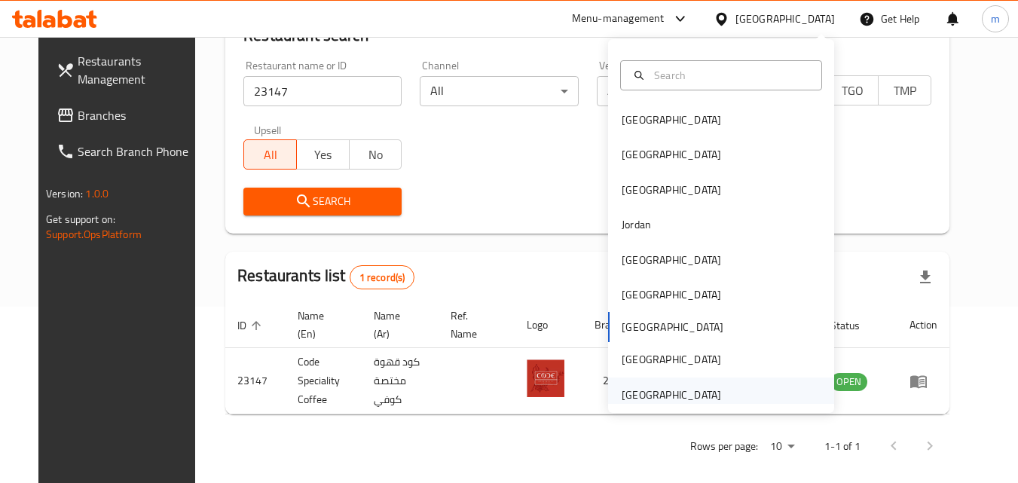
click at [633, 388] on div "[GEOGRAPHIC_DATA]" at bounding box center [671, 394] width 99 height 17
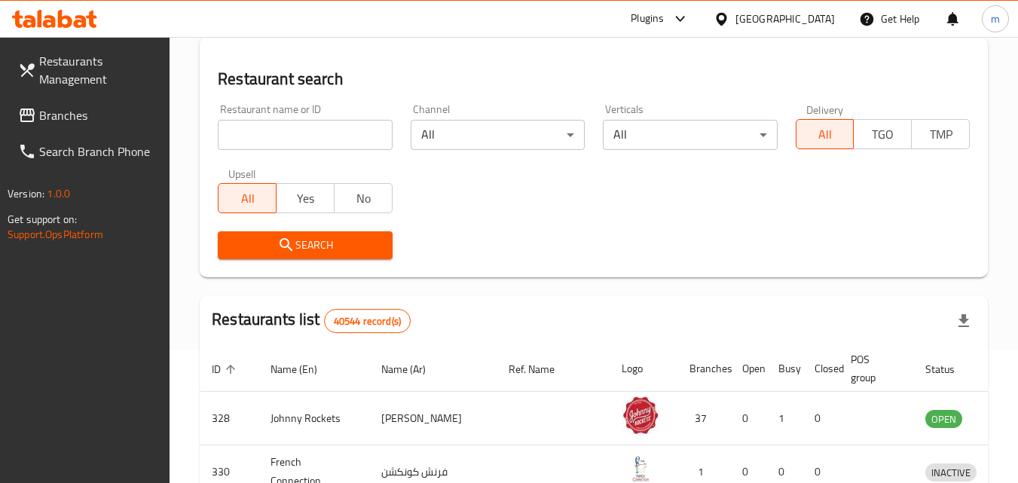
scroll to position [176, 0]
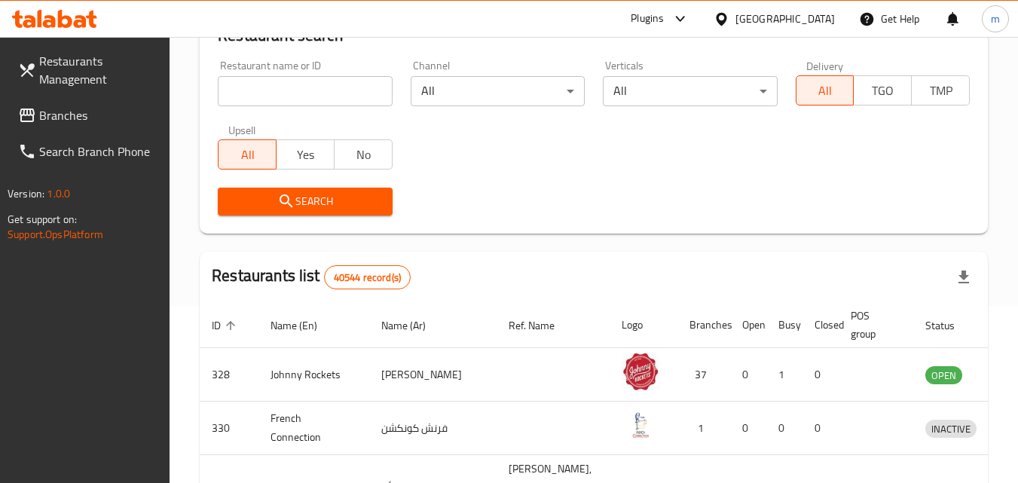
click at [50, 111] on span "Branches" at bounding box center [98, 115] width 119 height 18
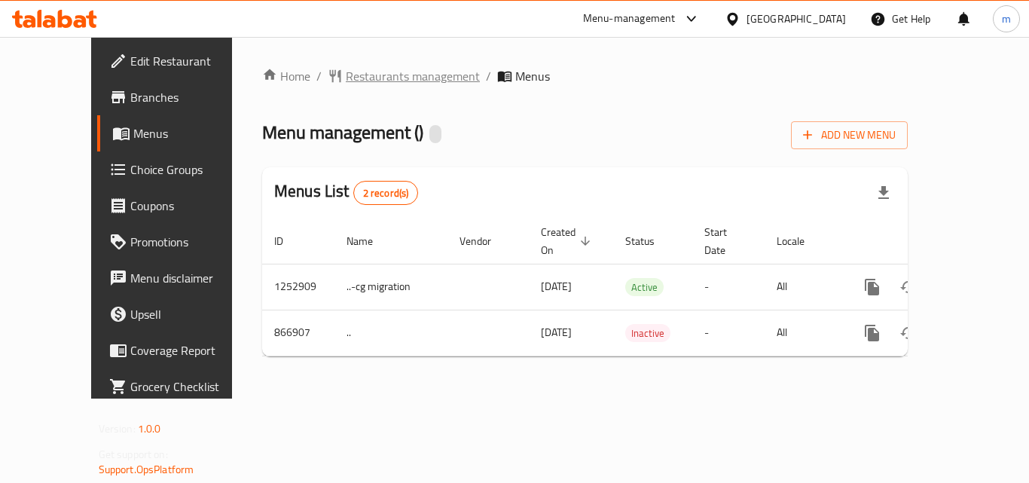
click at [346, 73] on span "Restaurants management" at bounding box center [413, 76] width 134 height 18
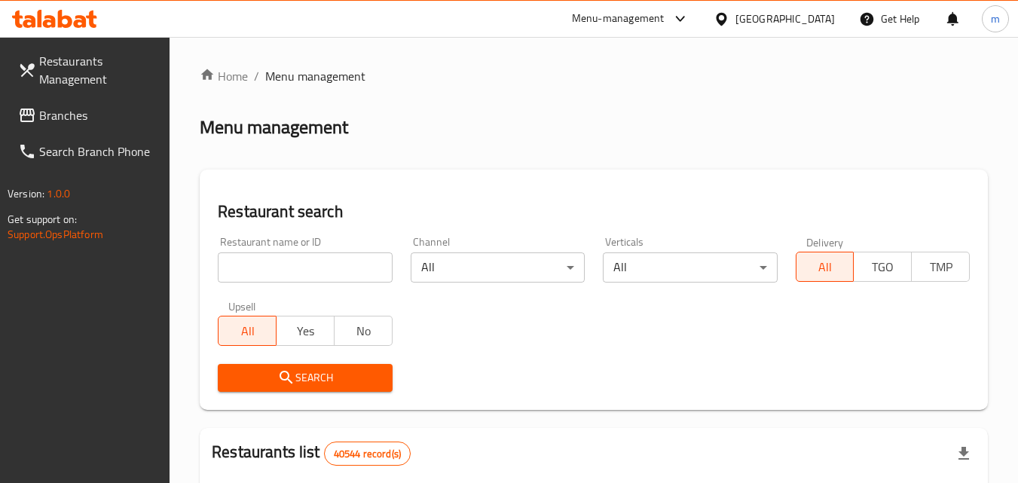
click at [292, 270] on input "search" at bounding box center [305, 267] width 174 height 30
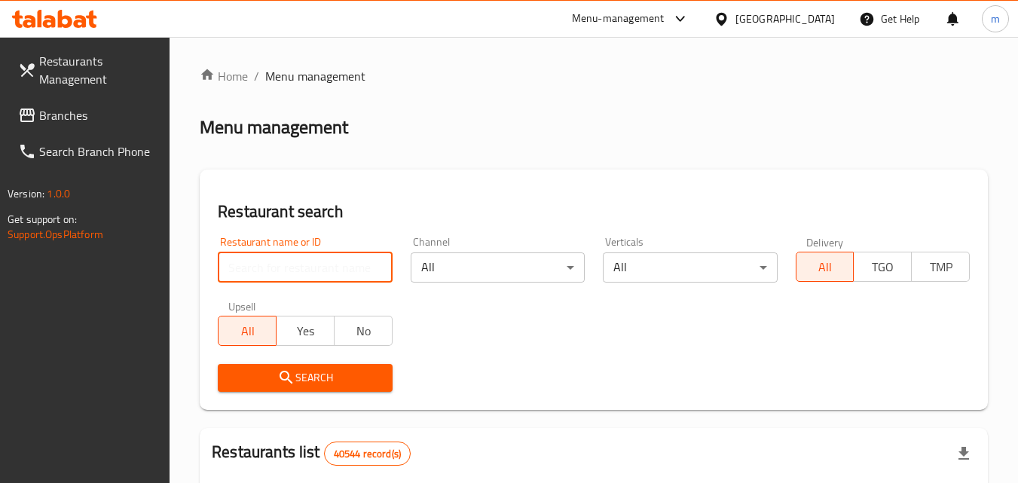
paste input "657087"
type input "657087"
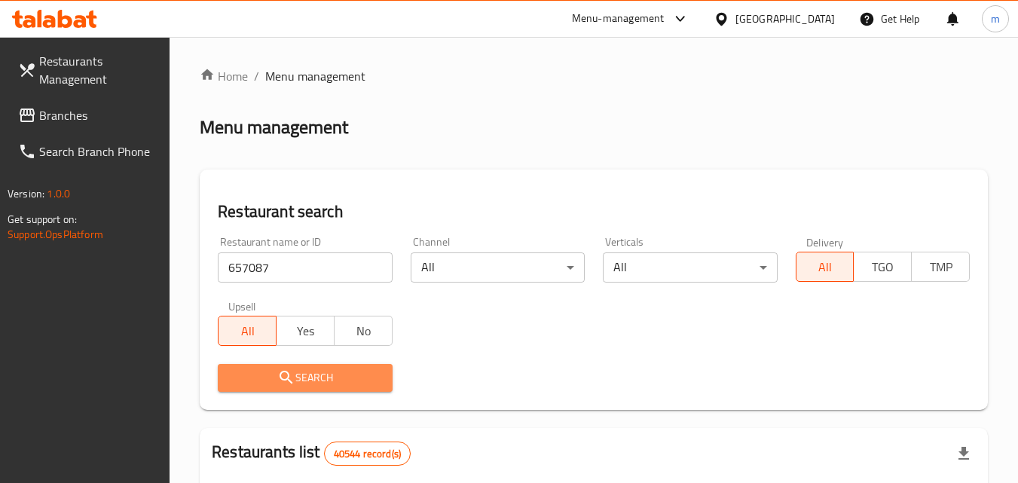
click at [322, 379] on span "Search" at bounding box center [305, 377] width 150 height 19
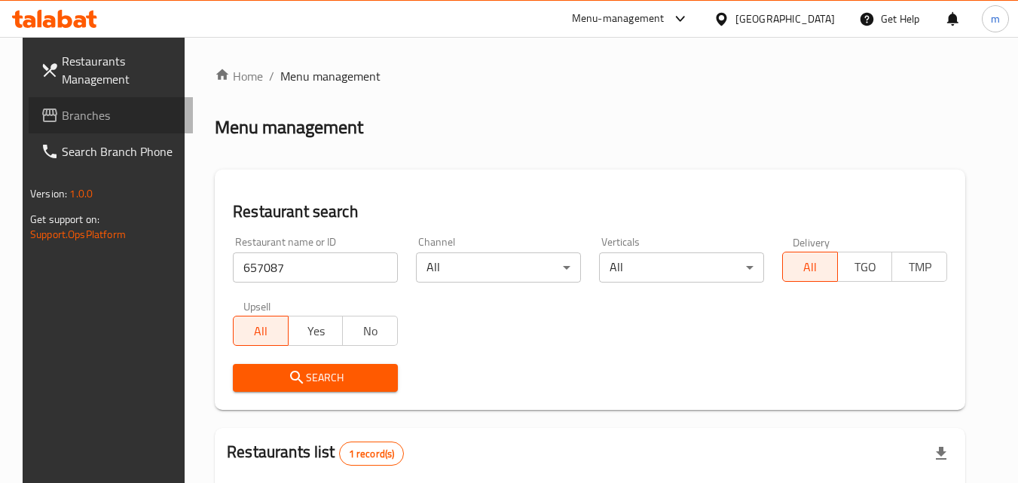
click at [62, 106] on span "Branches" at bounding box center [121, 115] width 119 height 18
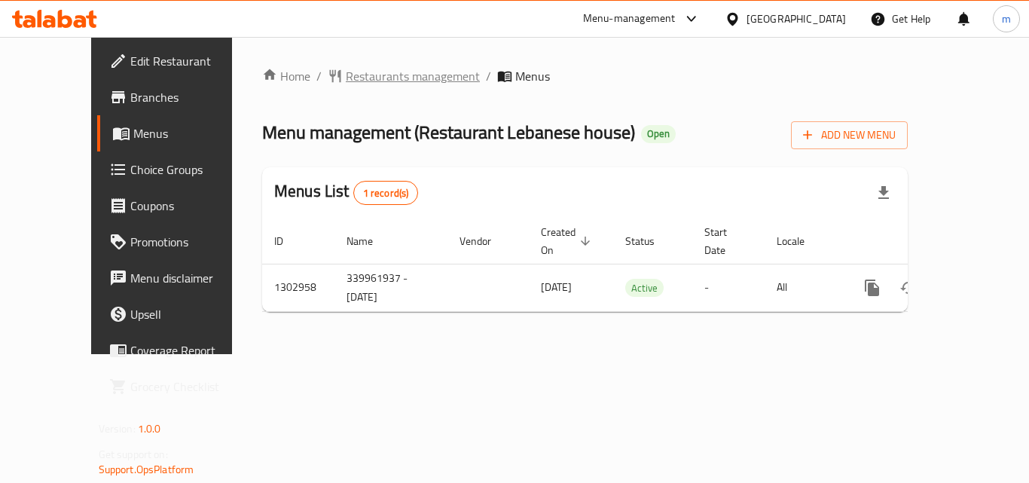
click at [346, 69] on span "Restaurants management" at bounding box center [413, 76] width 134 height 18
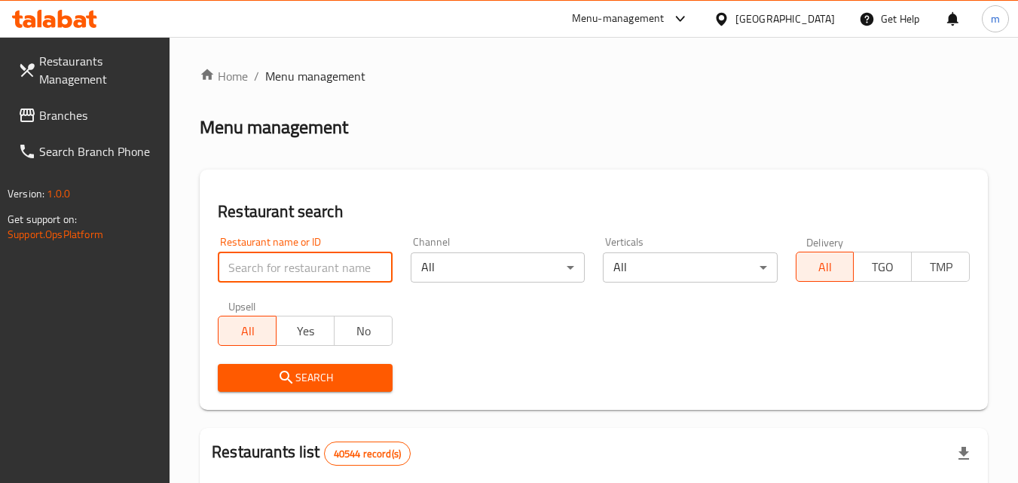
click at [292, 264] on input "search" at bounding box center [305, 267] width 174 height 30
paste input "702477"
type input "702477"
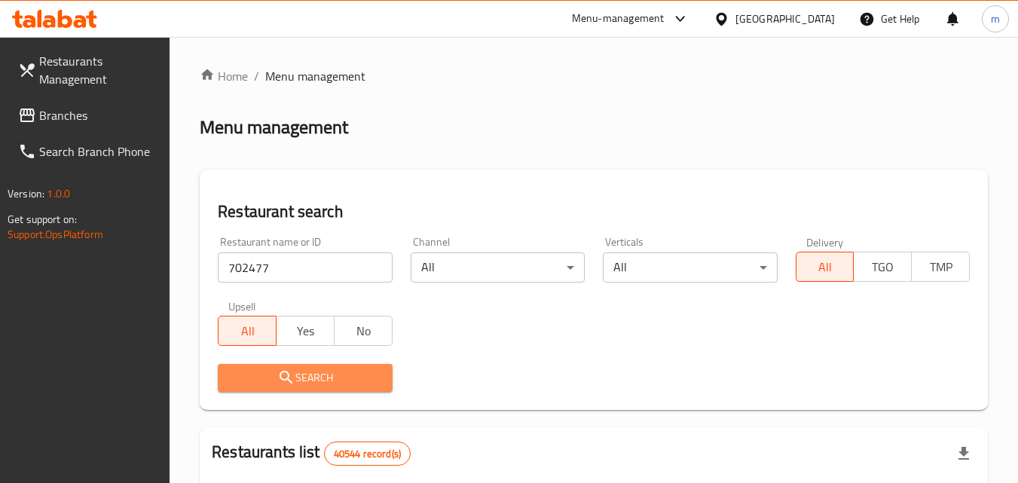
click at [323, 381] on span "Search" at bounding box center [305, 377] width 150 height 19
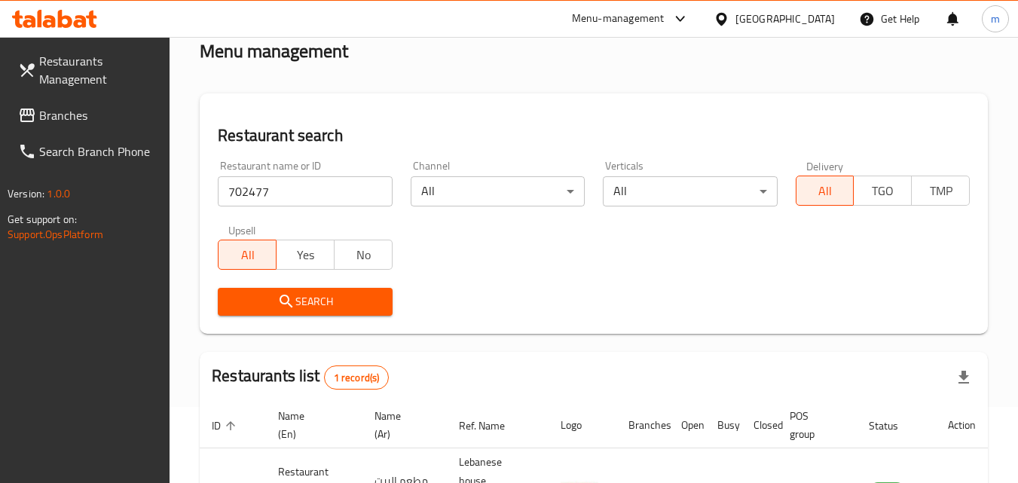
scroll to position [189, 0]
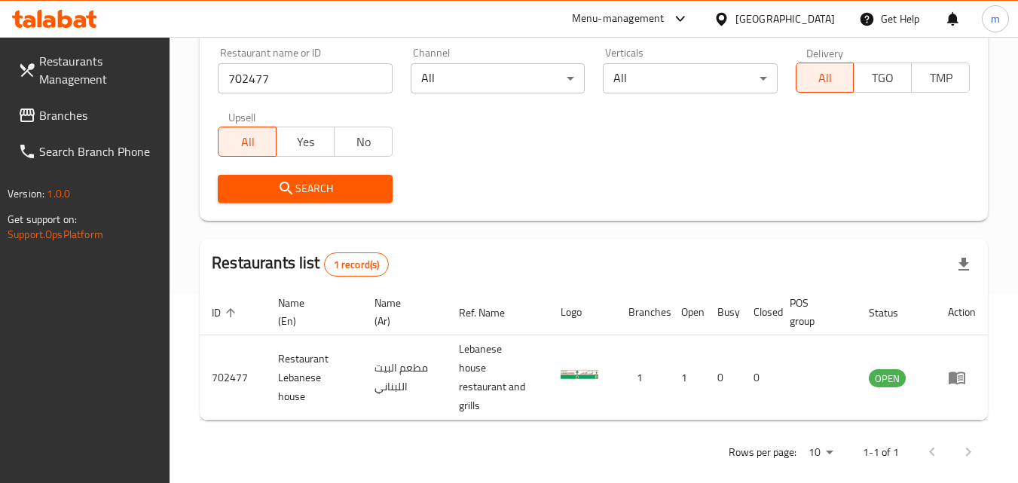
click at [50, 110] on span "Branches" at bounding box center [98, 115] width 119 height 18
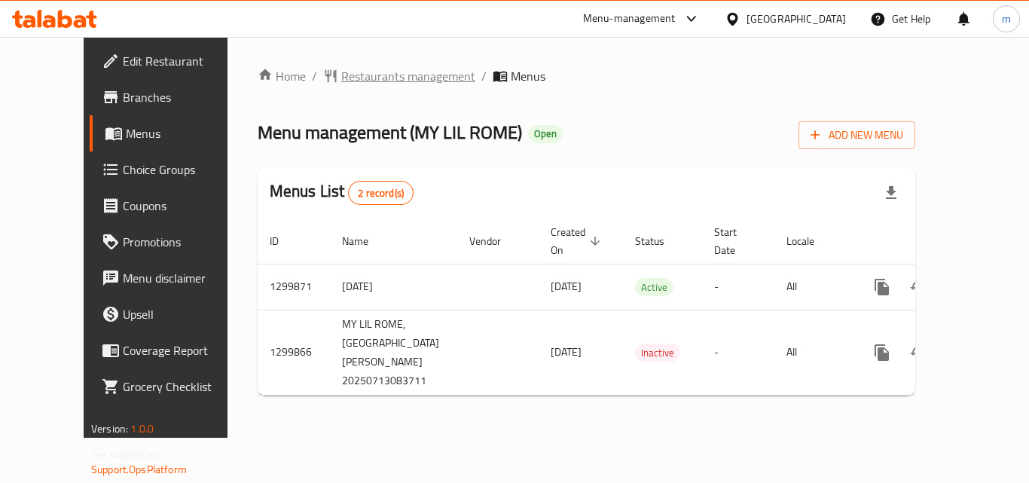
click at [341, 76] on span "Restaurants management" at bounding box center [408, 76] width 134 height 18
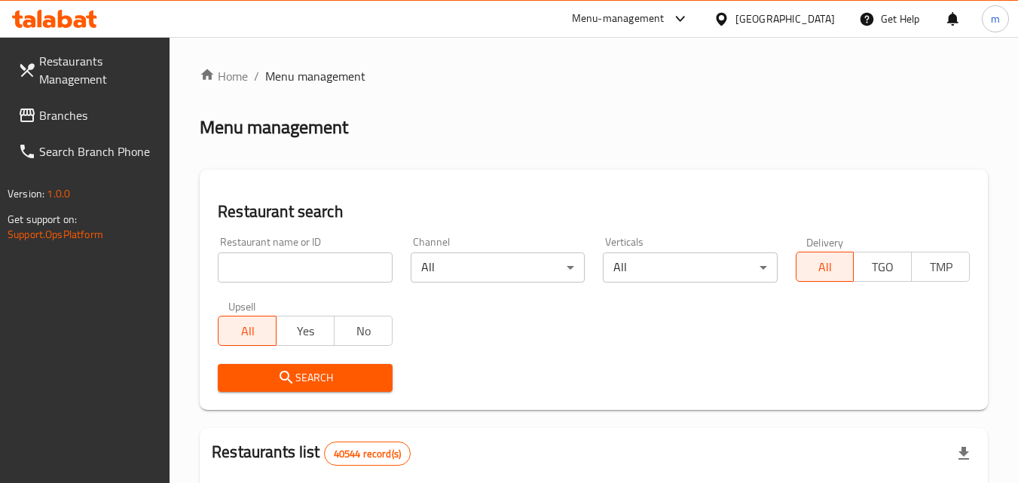
click at [305, 259] on input "search" at bounding box center [305, 267] width 174 height 30
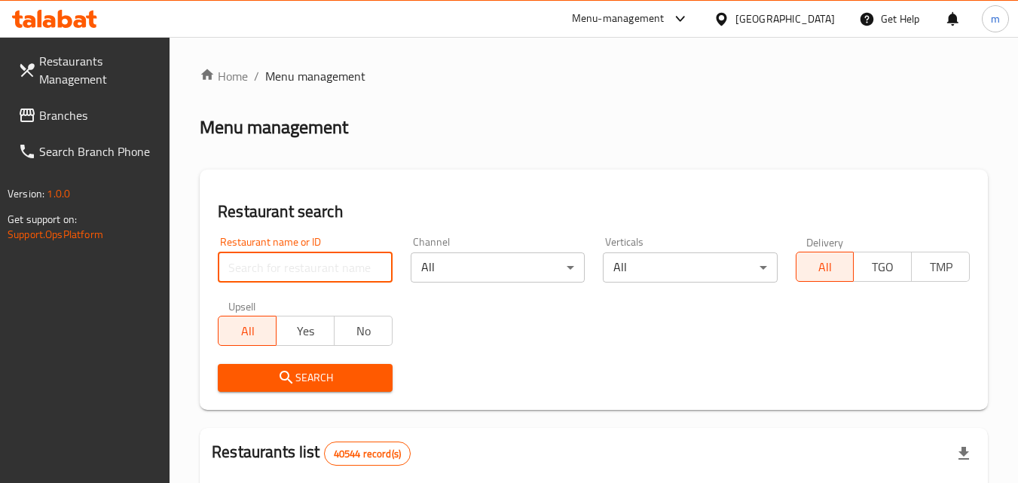
paste input "701544"
type input "701544"
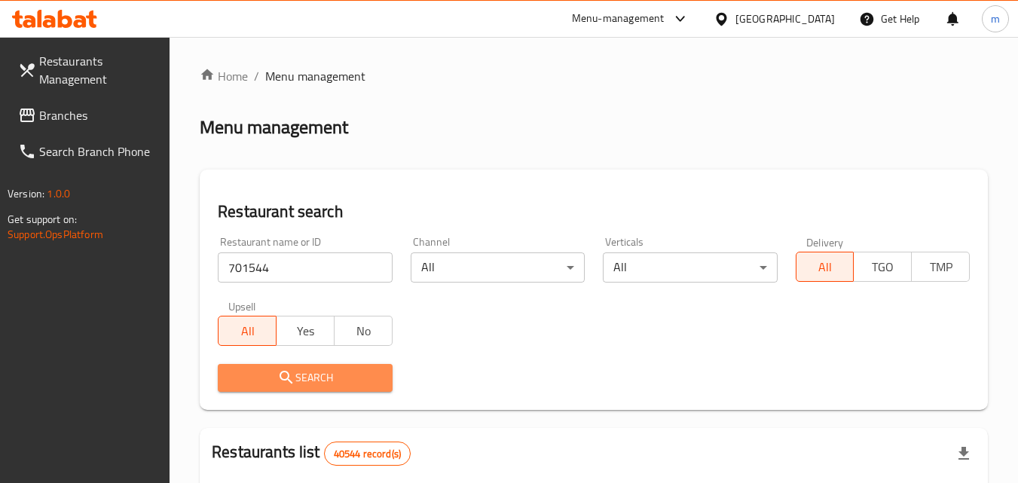
click at [314, 378] on span "Search" at bounding box center [305, 377] width 150 height 19
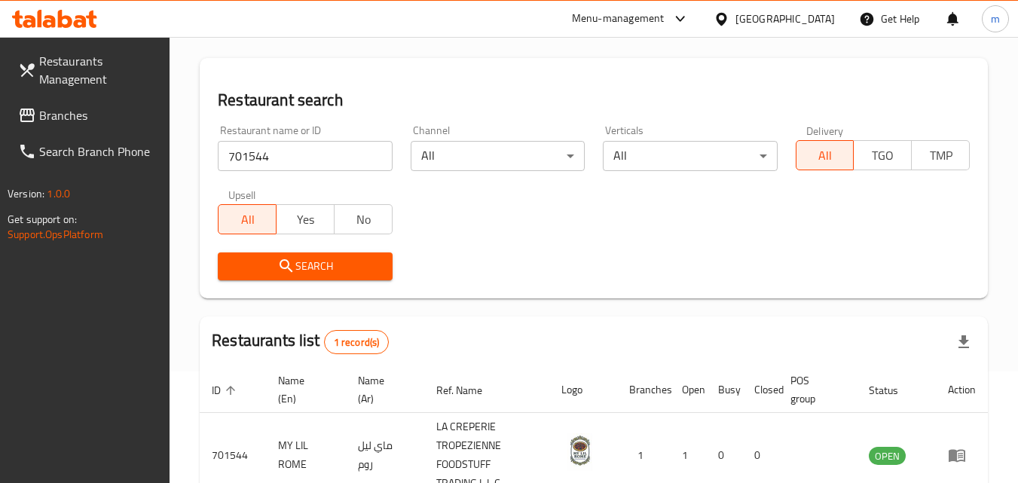
scroll to position [208, 0]
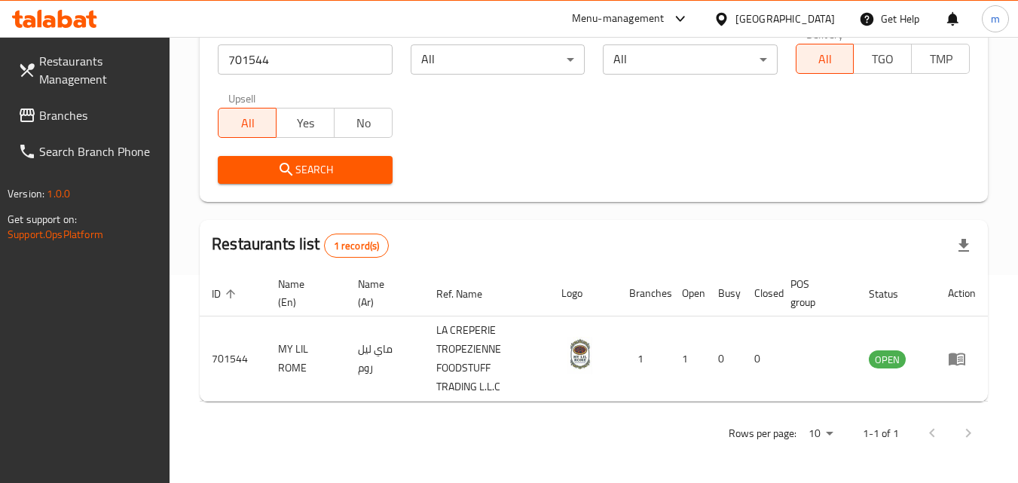
click at [781, 13] on div "[GEOGRAPHIC_DATA]" at bounding box center [784, 19] width 99 height 17
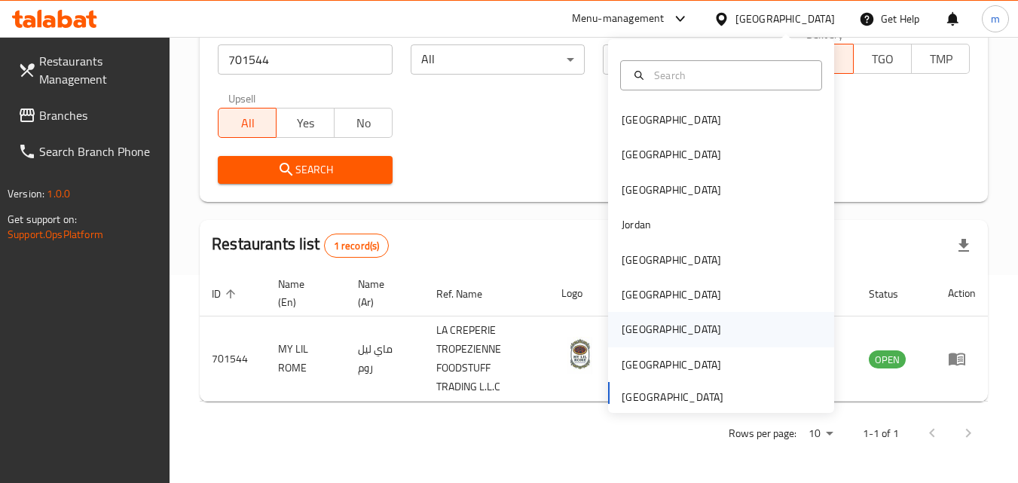
click at [641, 322] on div "Qatar" at bounding box center [671, 329] width 124 height 35
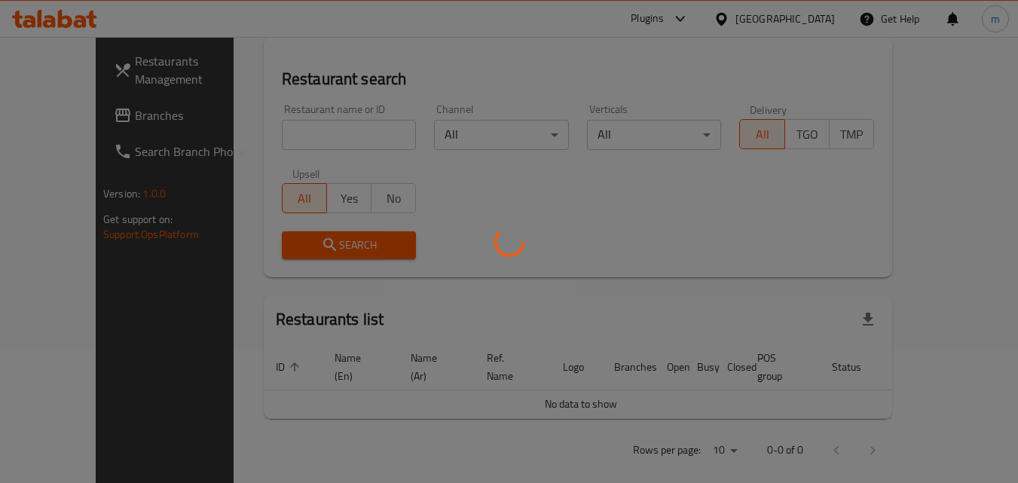
scroll to position [208, 0]
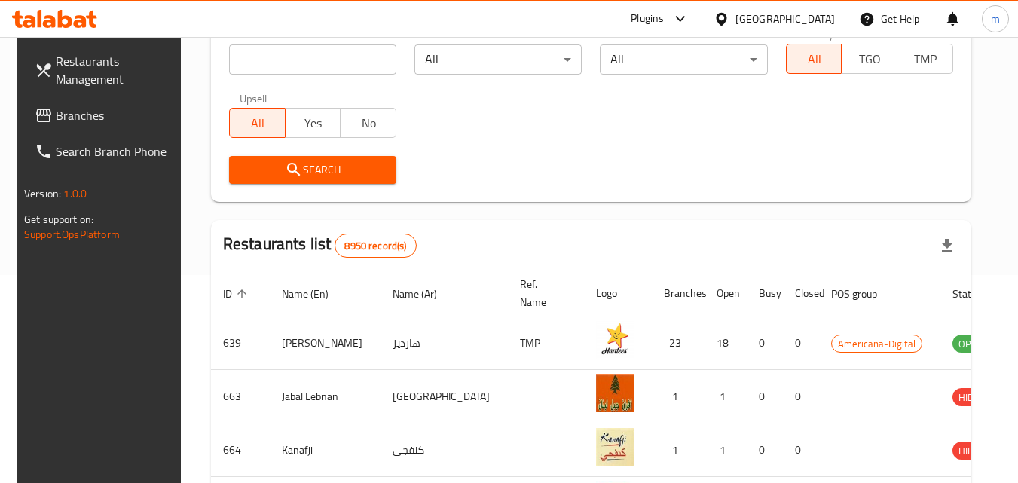
click at [114, 107] on span "Branches" at bounding box center [115, 115] width 119 height 18
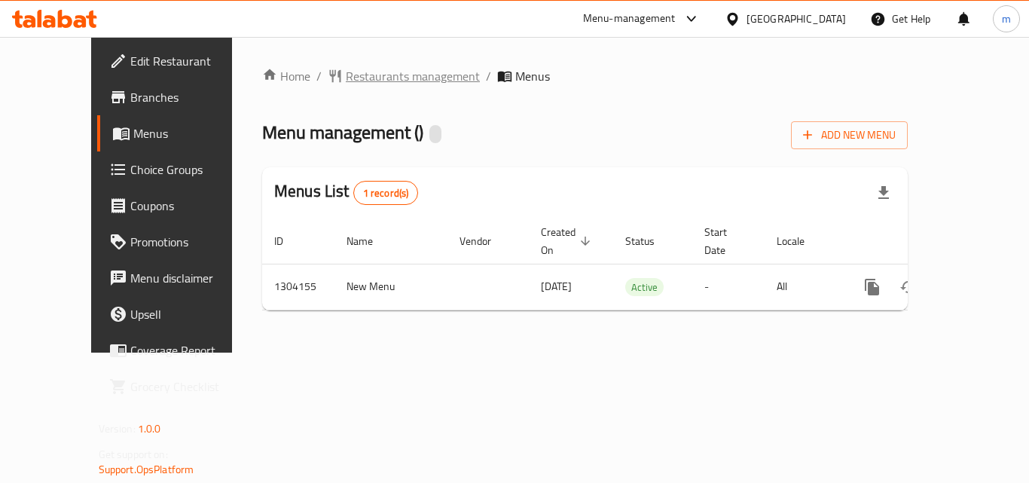
click at [346, 75] on span "Restaurants management" at bounding box center [413, 76] width 134 height 18
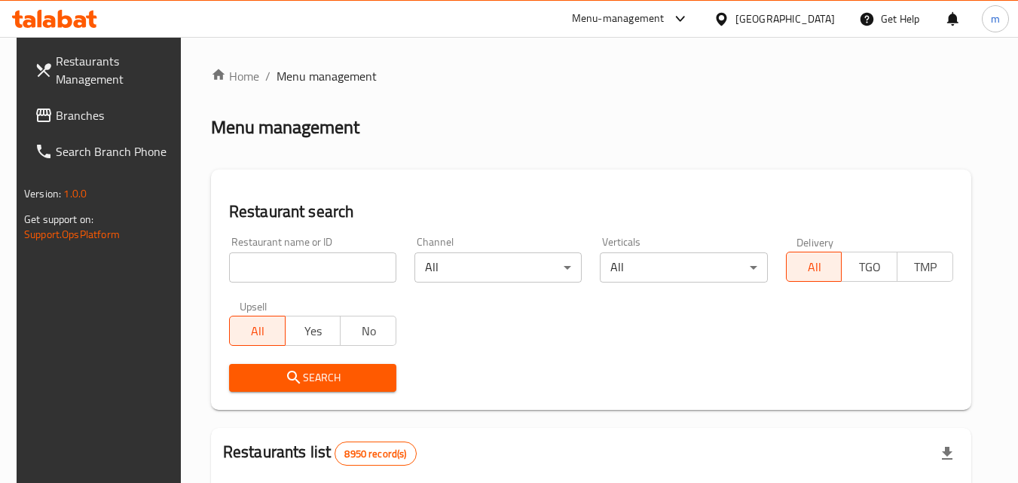
click at [297, 263] on input "search" at bounding box center [312, 267] width 167 height 30
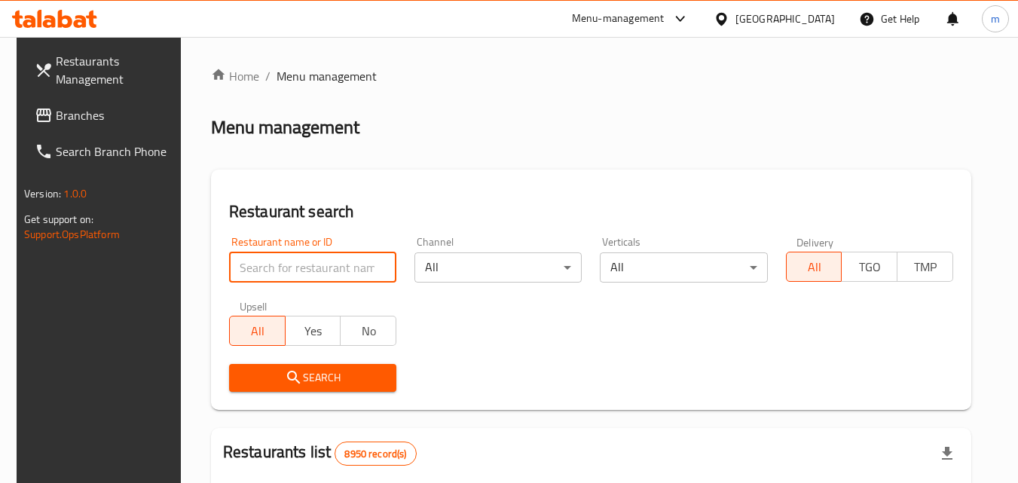
paste input "703085"
type input "703085"
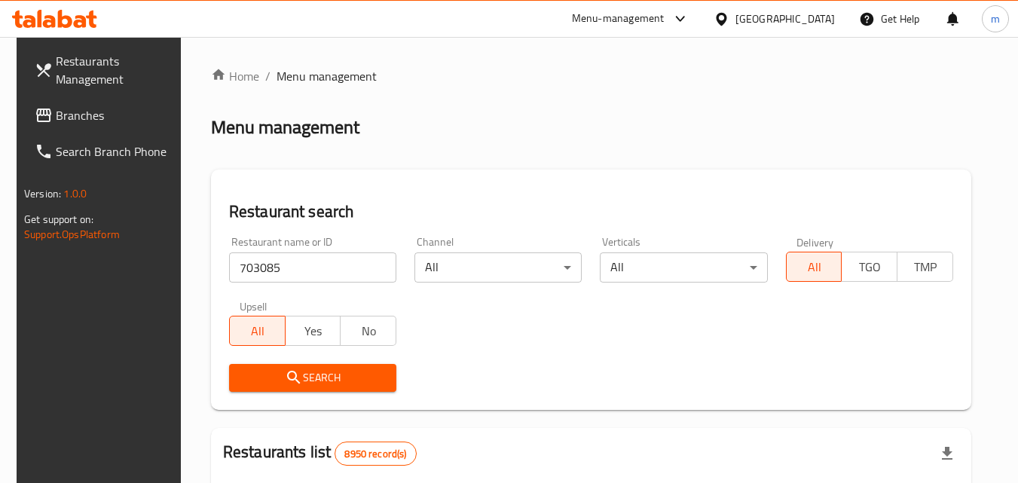
click at [286, 374] on icon "submit" at bounding box center [294, 377] width 18 height 18
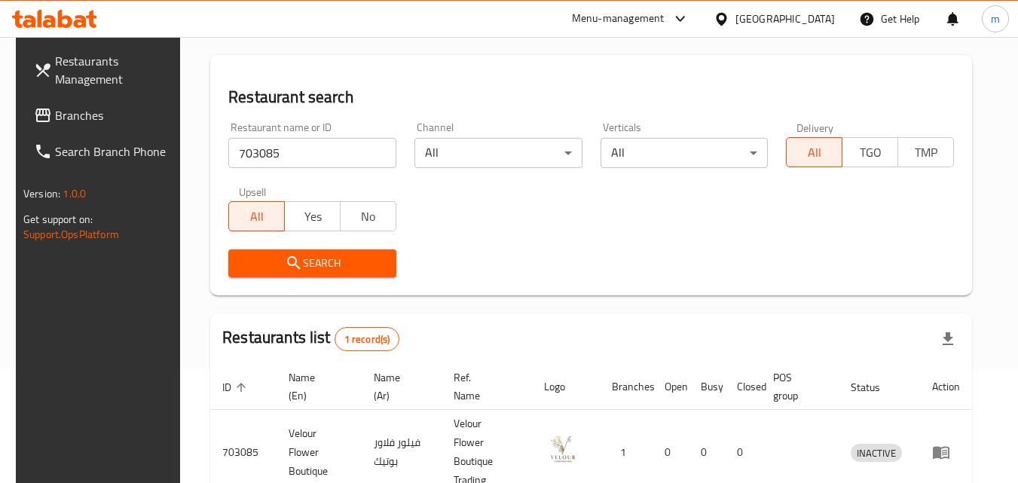
scroll to position [114, 0]
click at [814, 8] on div "[GEOGRAPHIC_DATA]" at bounding box center [773, 19] width 145 height 36
click at [811, 19] on div "[GEOGRAPHIC_DATA]" at bounding box center [784, 19] width 99 height 17
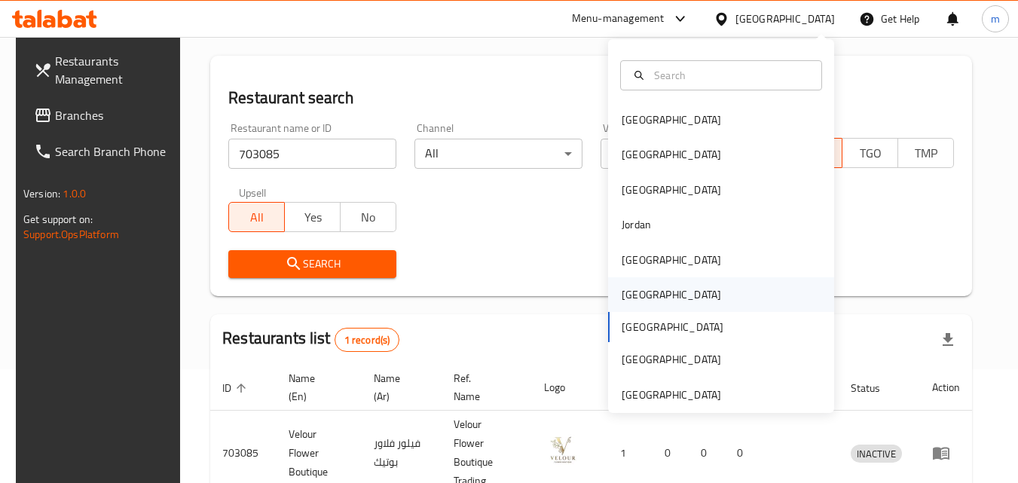
click at [632, 286] on div "[GEOGRAPHIC_DATA]" at bounding box center [671, 294] width 99 height 17
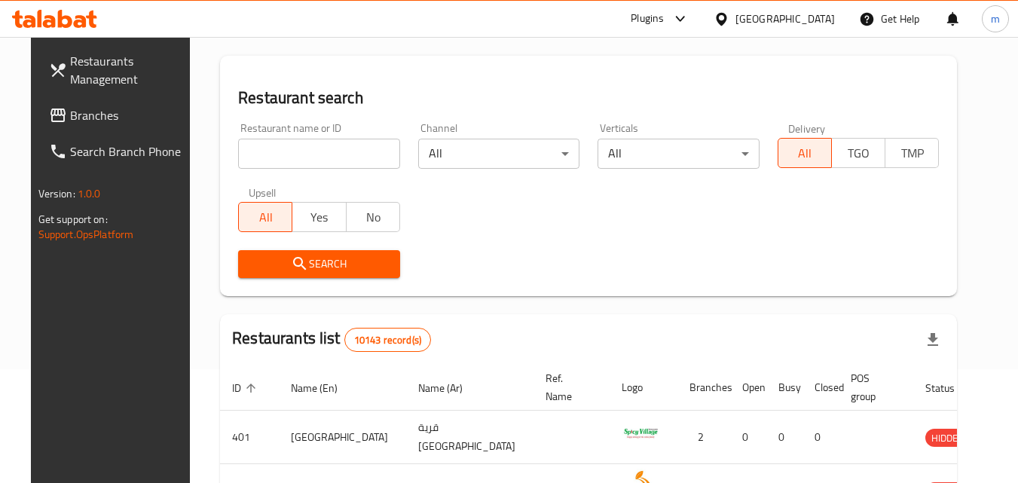
click at [70, 115] on span "Branches" at bounding box center [129, 115] width 119 height 18
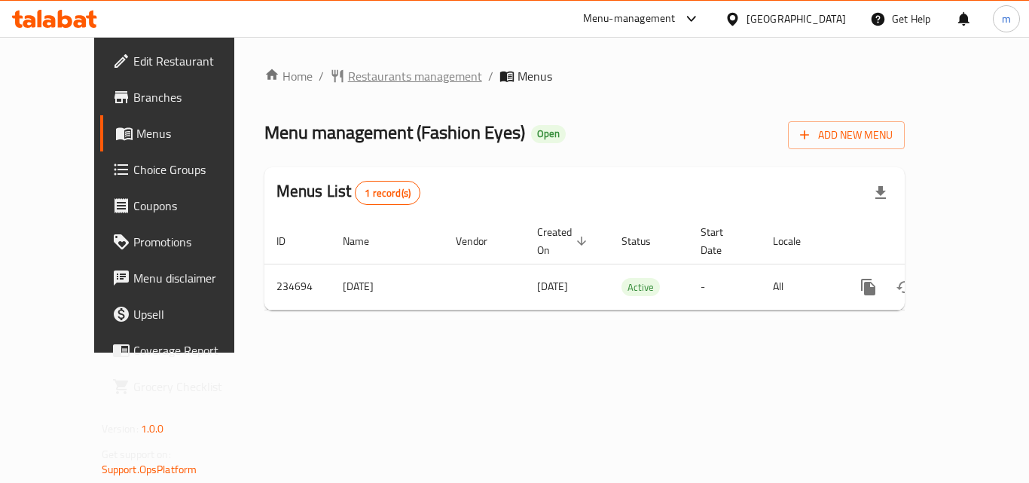
click at [348, 76] on span "Restaurants management" at bounding box center [415, 76] width 134 height 18
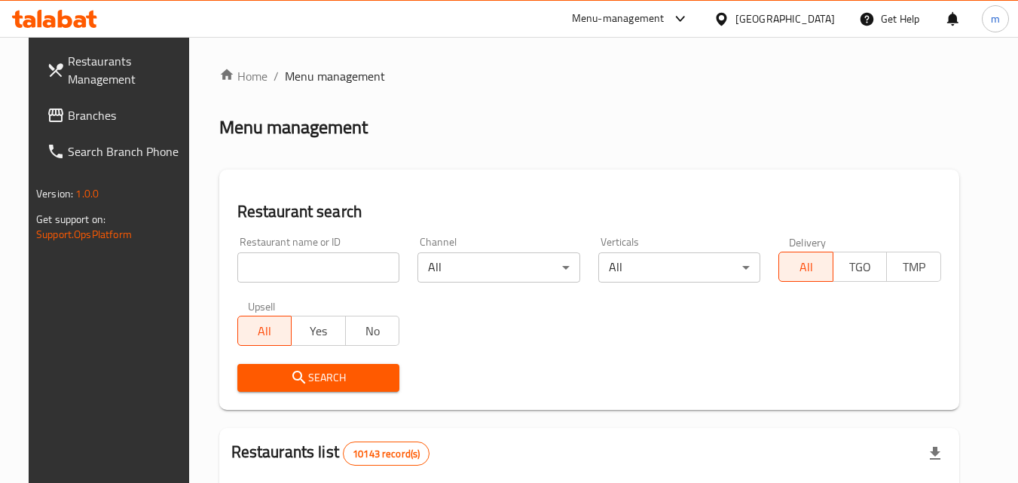
click at [308, 261] on input "search" at bounding box center [318, 267] width 163 height 30
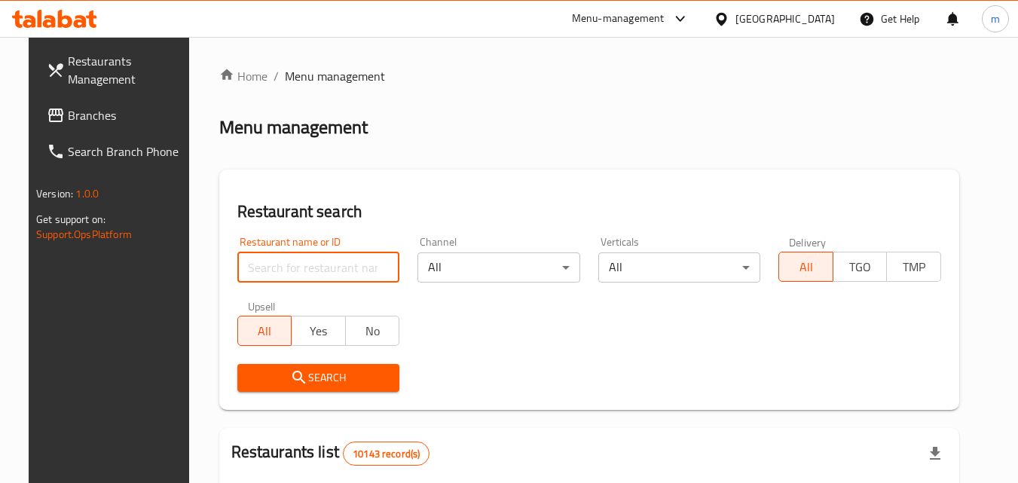
paste input "626442"
type input "626442"
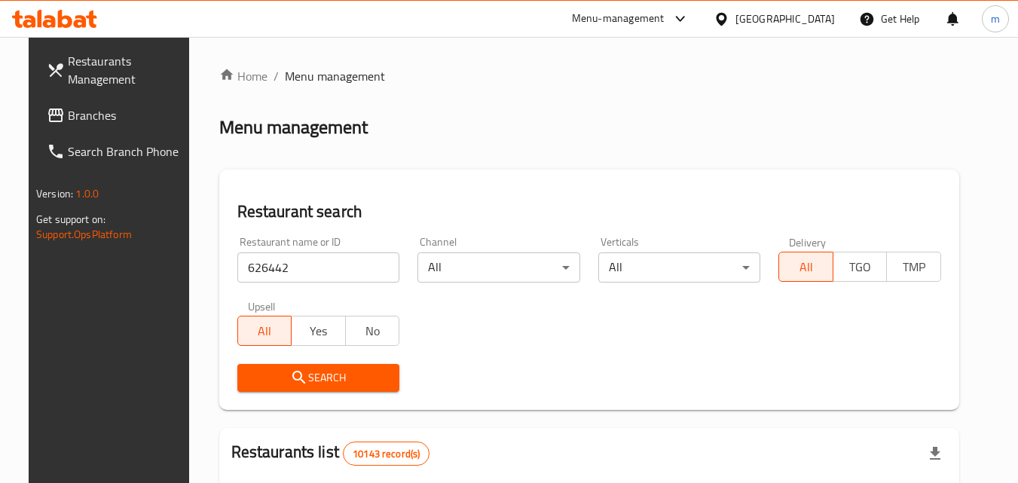
click at [328, 374] on span "Search" at bounding box center [318, 377] width 139 height 19
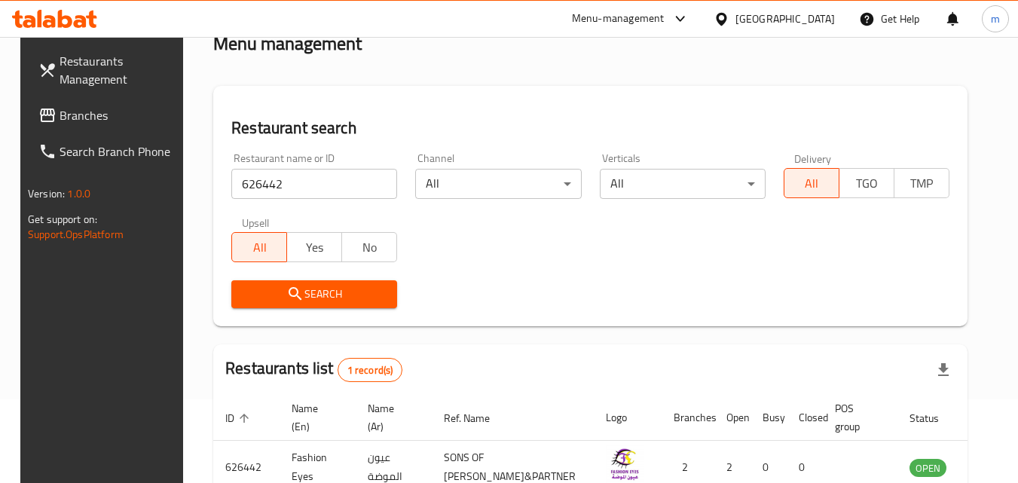
scroll to position [189, 0]
